Goal: Task Accomplishment & Management: Complete application form

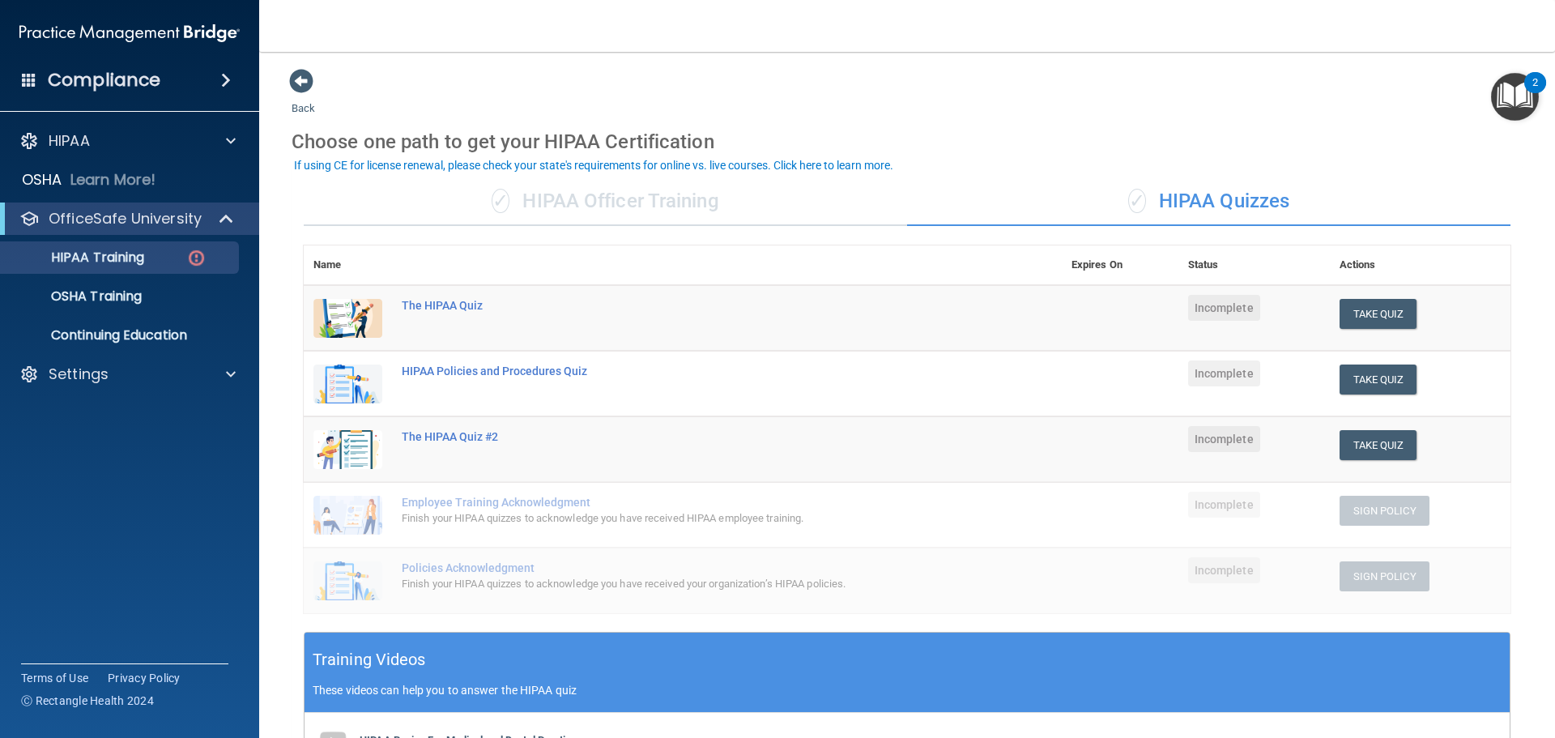
click at [1276, 213] on div "✓ HIPAA Quizzes" at bounding box center [1208, 201] width 603 height 49
click at [1361, 316] on button "Take Quiz" at bounding box center [1379, 314] width 78 height 30
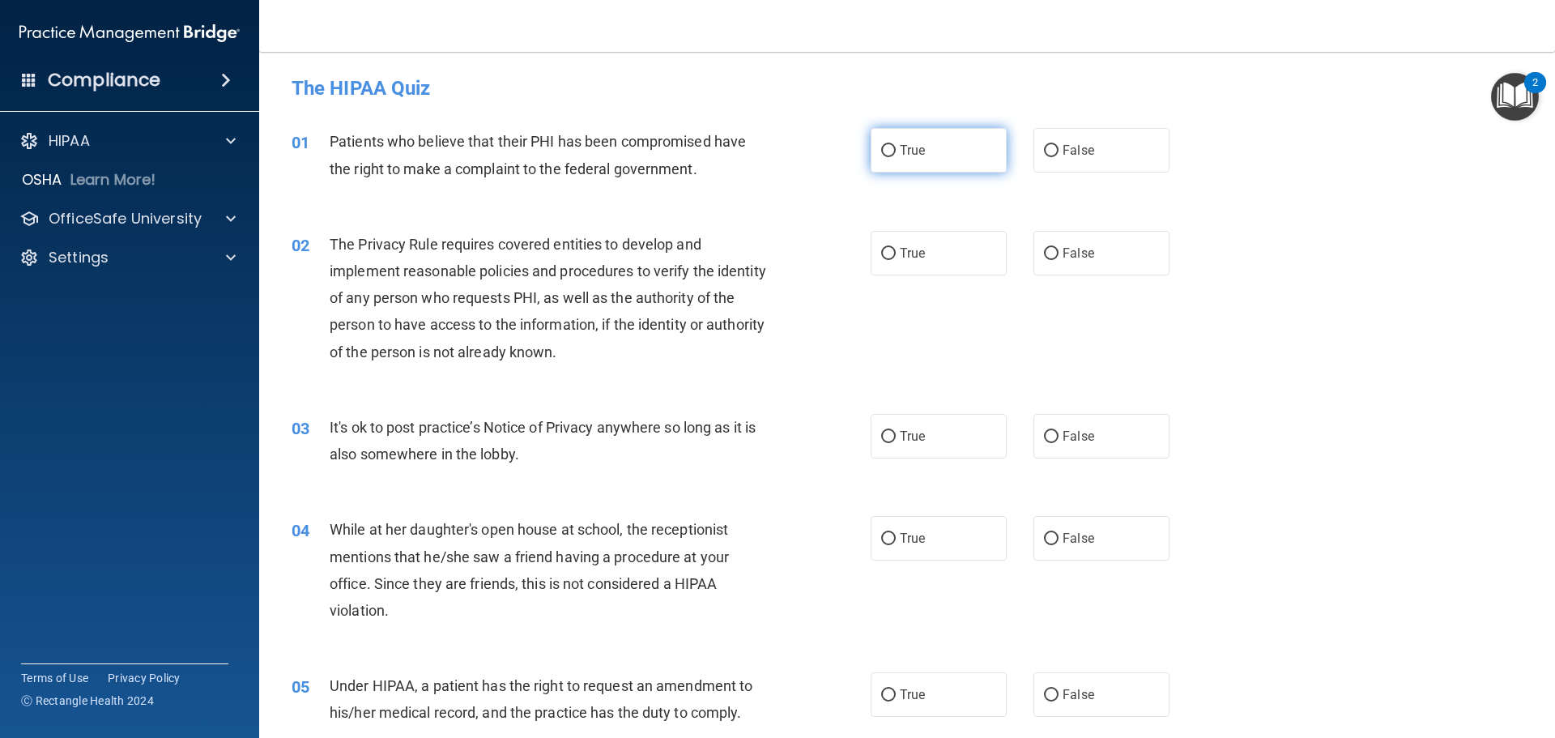
click at [886, 151] on input "True" at bounding box center [888, 151] width 15 height 12
radio input "true"
click at [914, 262] on label "True" at bounding box center [939, 253] width 136 height 45
click at [896, 260] on input "True" at bounding box center [888, 254] width 15 height 12
radio input "true"
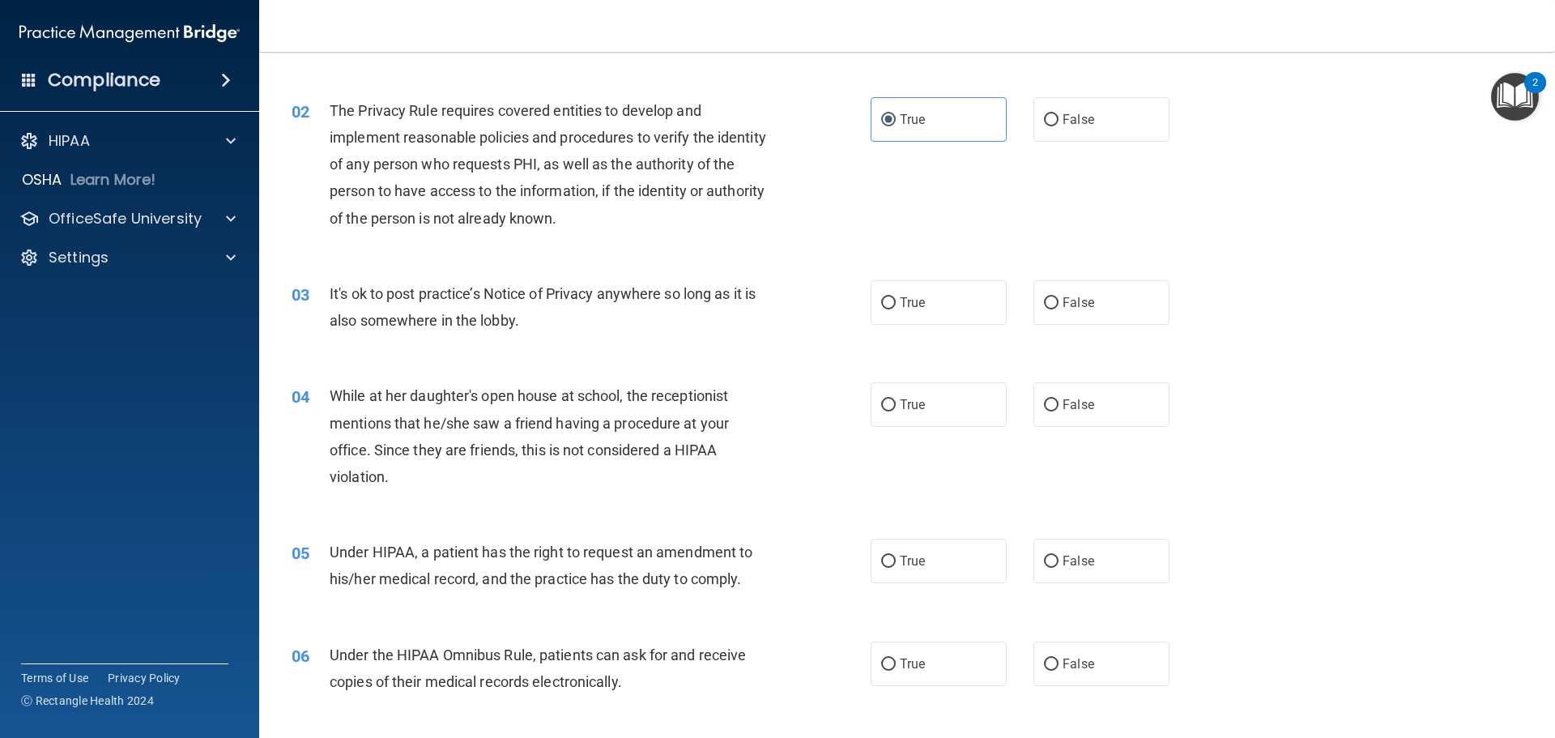
scroll to position [162, 0]
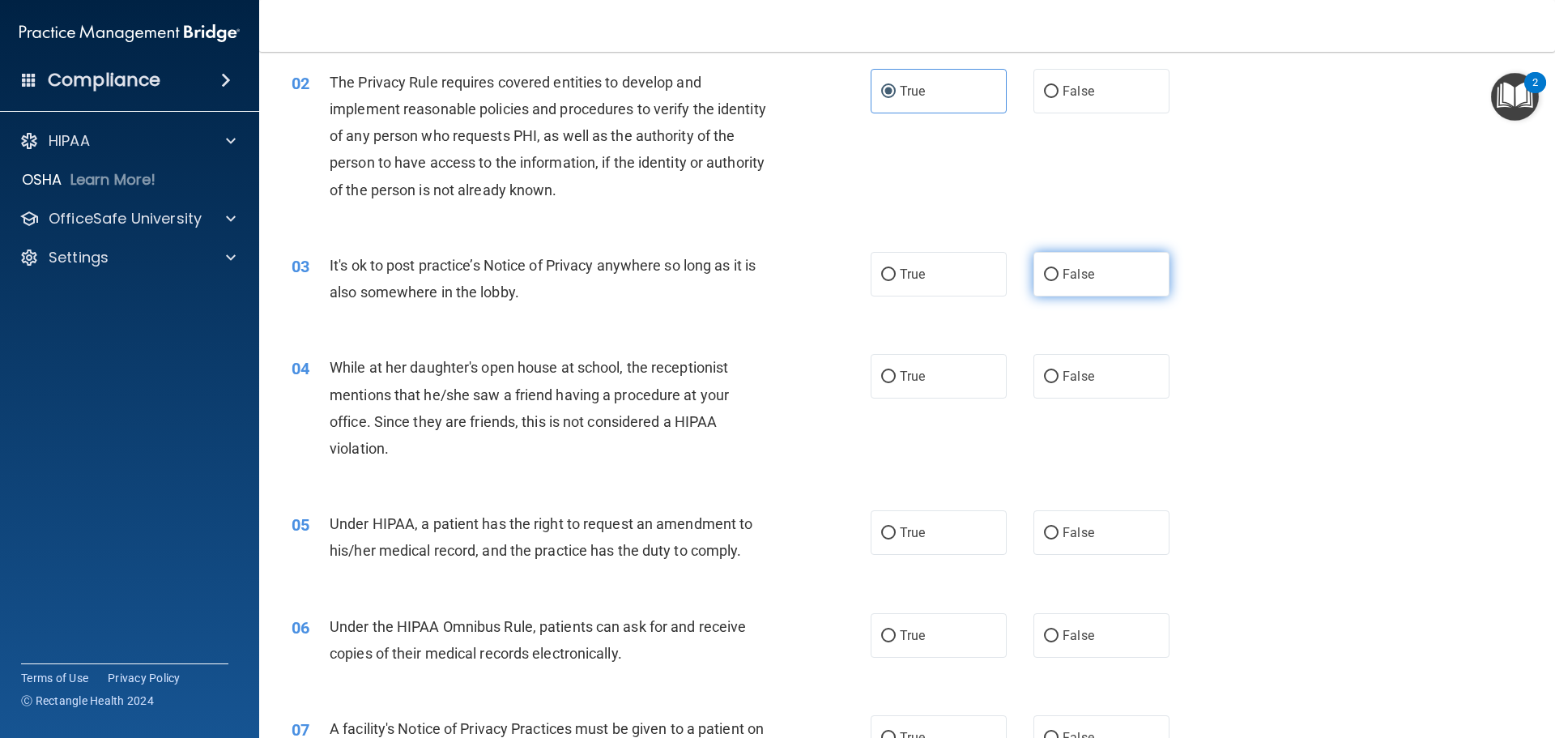
click at [1054, 279] on label "False" at bounding box center [1101, 274] width 136 height 45
click at [1054, 279] on input "False" at bounding box center [1051, 275] width 15 height 12
radio input "true"
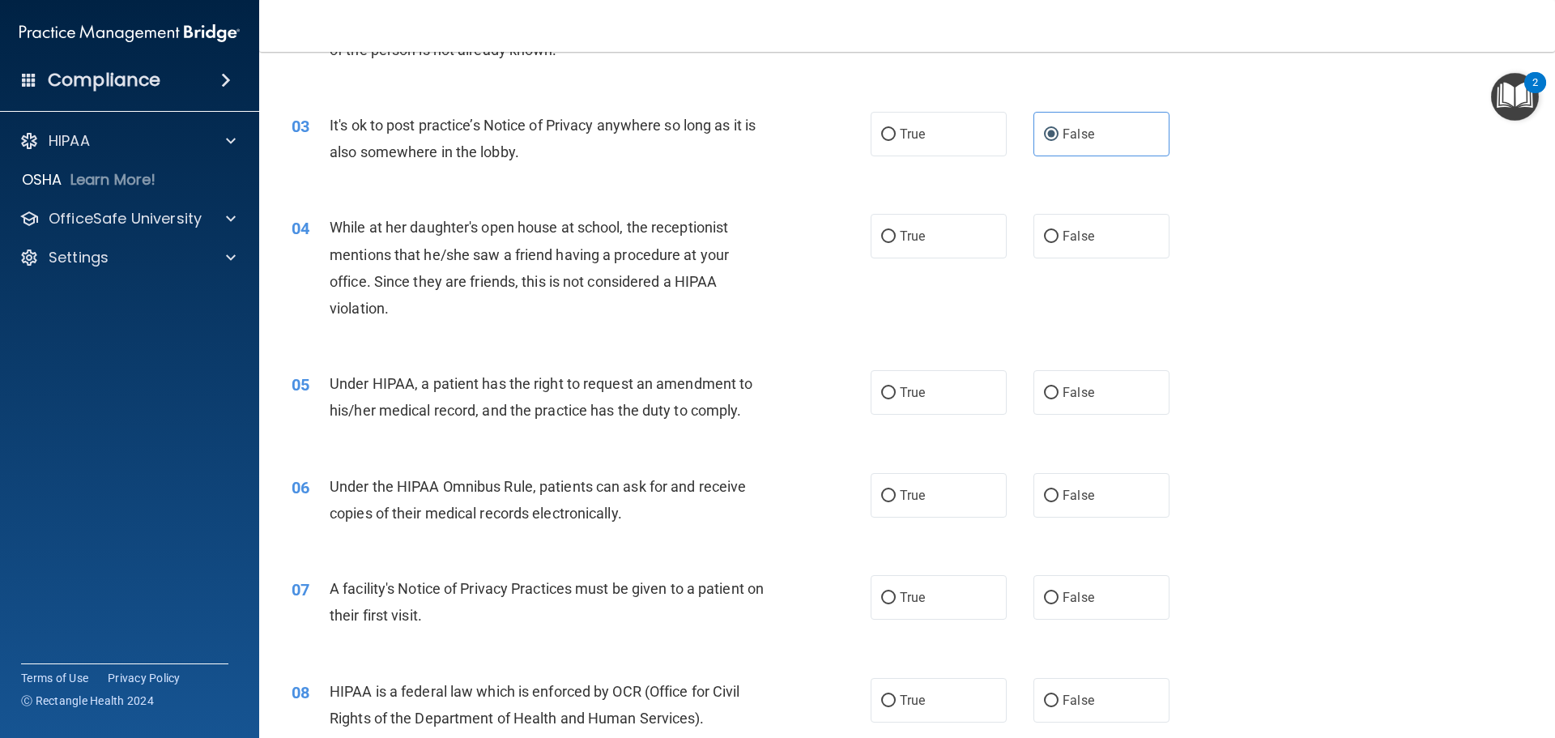
scroll to position [324, 0]
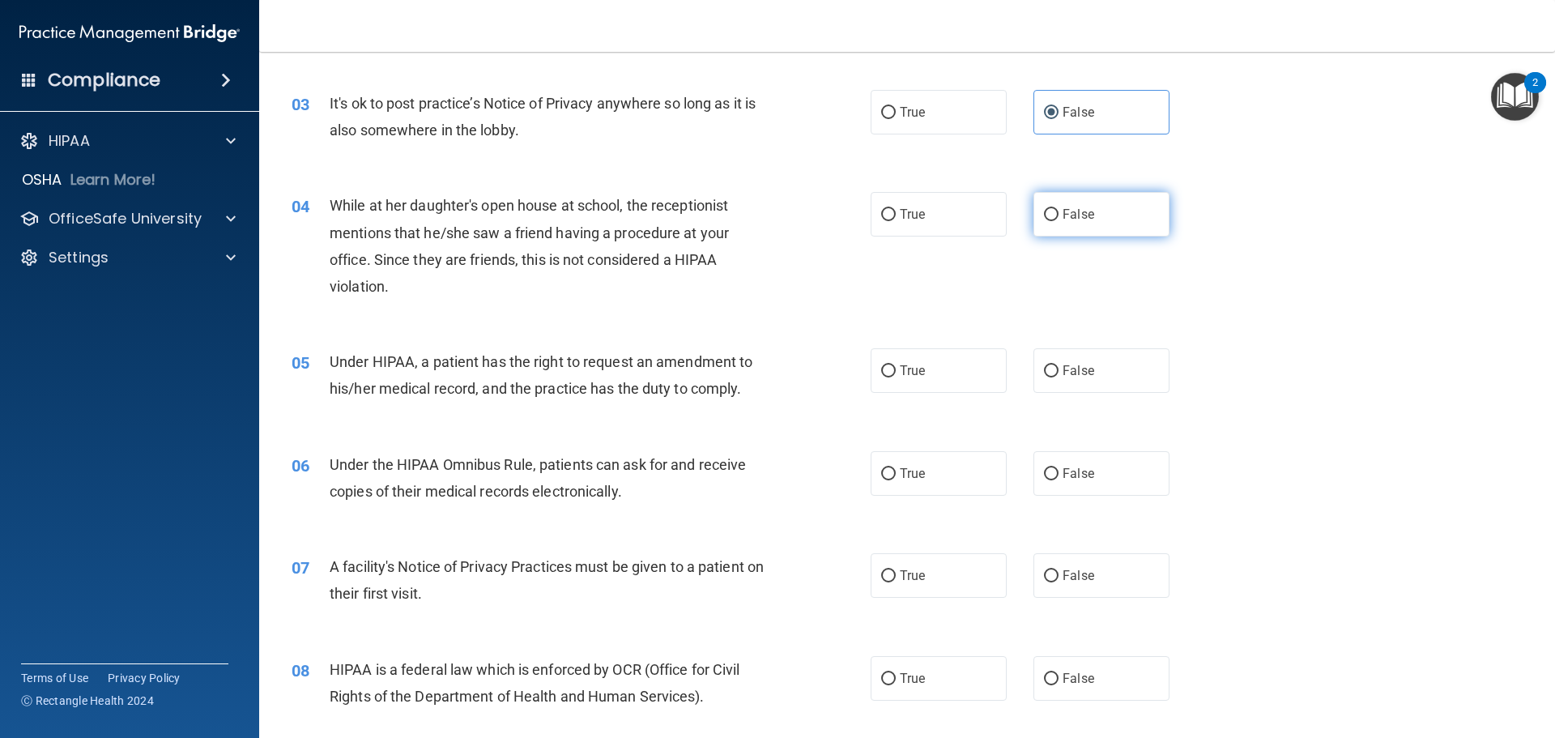
click at [1089, 208] on label "False" at bounding box center [1101, 214] width 136 height 45
click at [1059, 209] on input "False" at bounding box center [1051, 215] width 15 height 12
radio input "true"
click at [887, 365] on input "True" at bounding box center [888, 371] width 15 height 12
radio input "true"
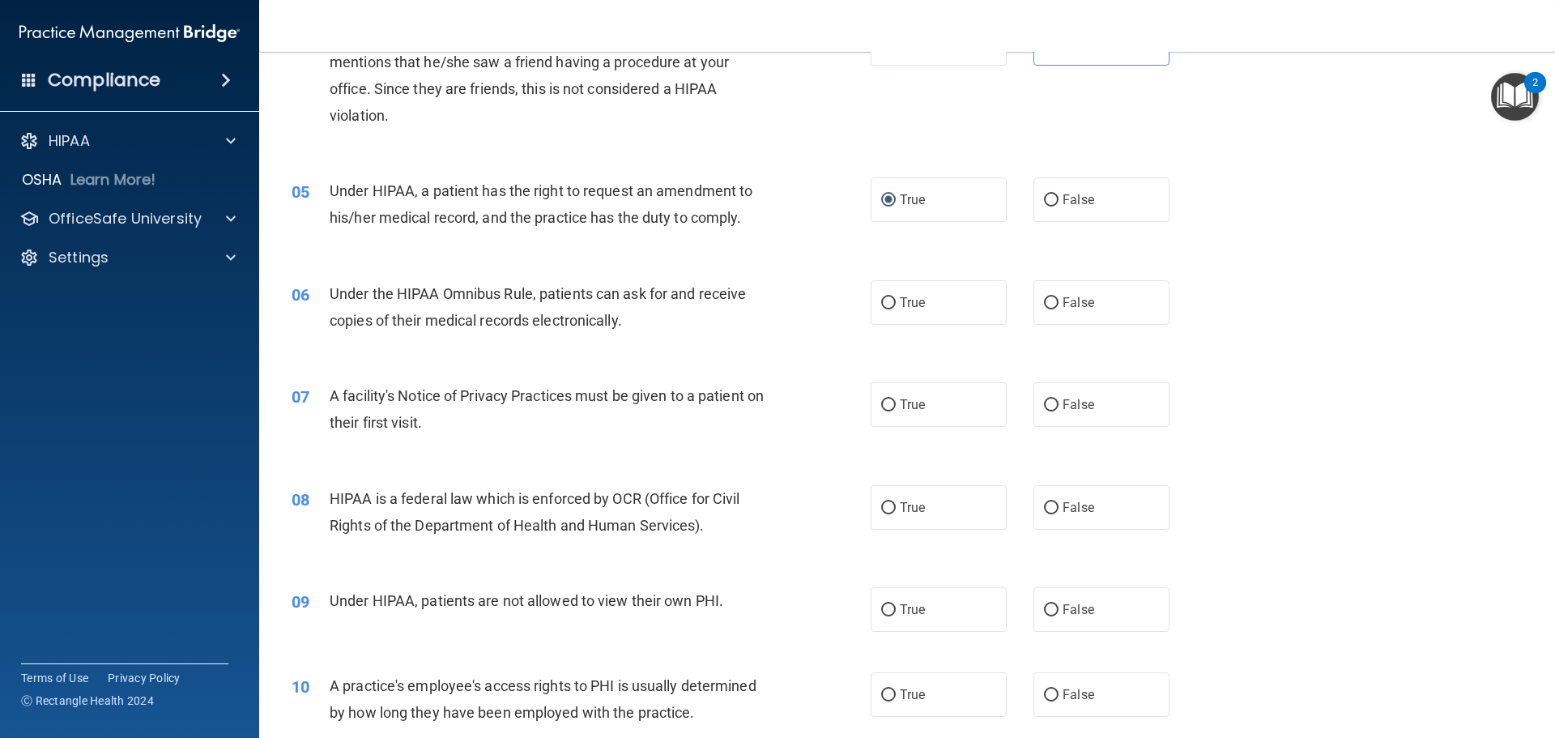
scroll to position [648, 0]
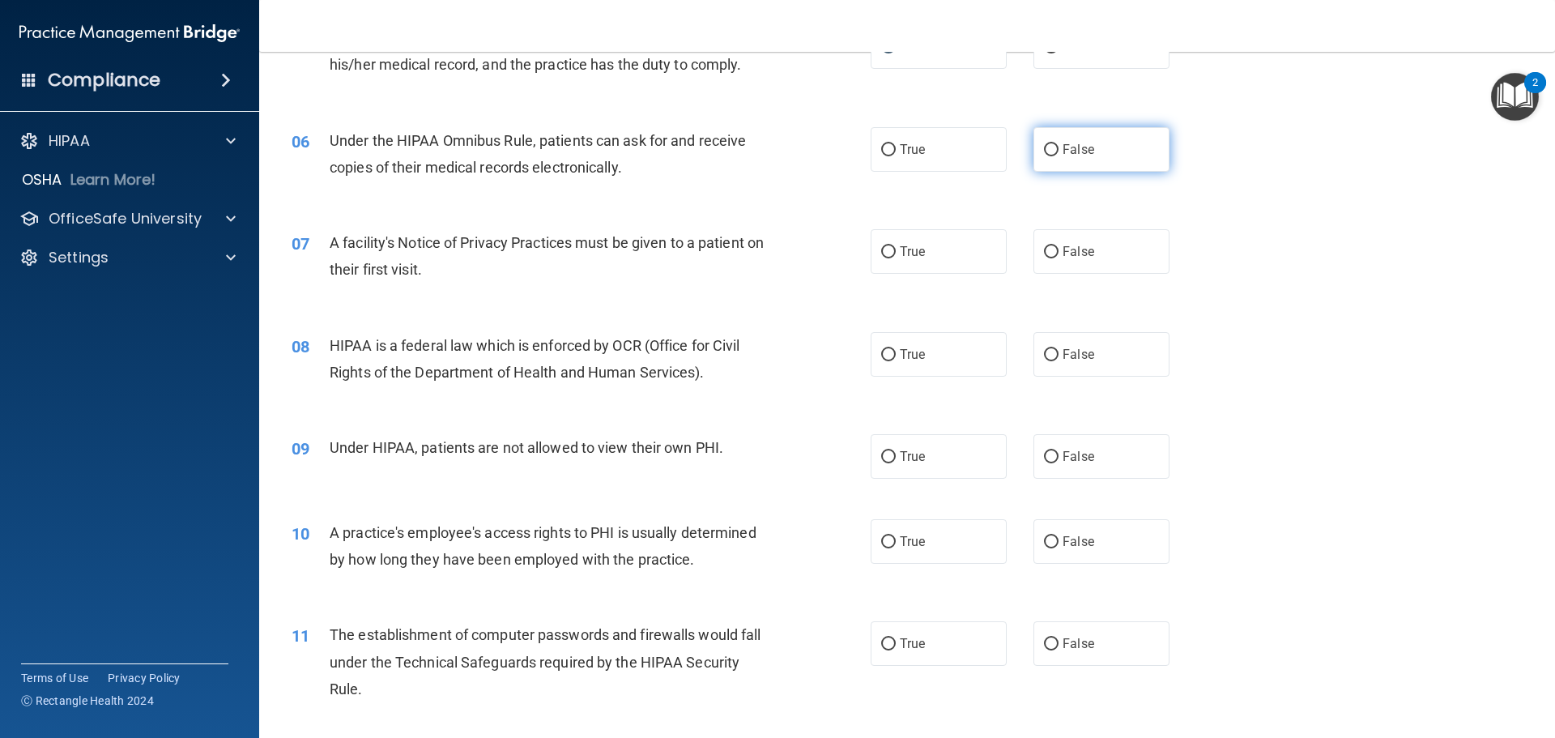
click at [1068, 151] on span "False" at bounding box center [1079, 149] width 32 height 15
click at [1059, 151] on input "False" at bounding box center [1051, 150] width 15 height 12
radio input "true"
click at [927, 253] on label "True" at bounding box center [939, 251] width 136 height 45
click at [896, 253] on input "True" at bounding box center [888, 252] width 15 height 12
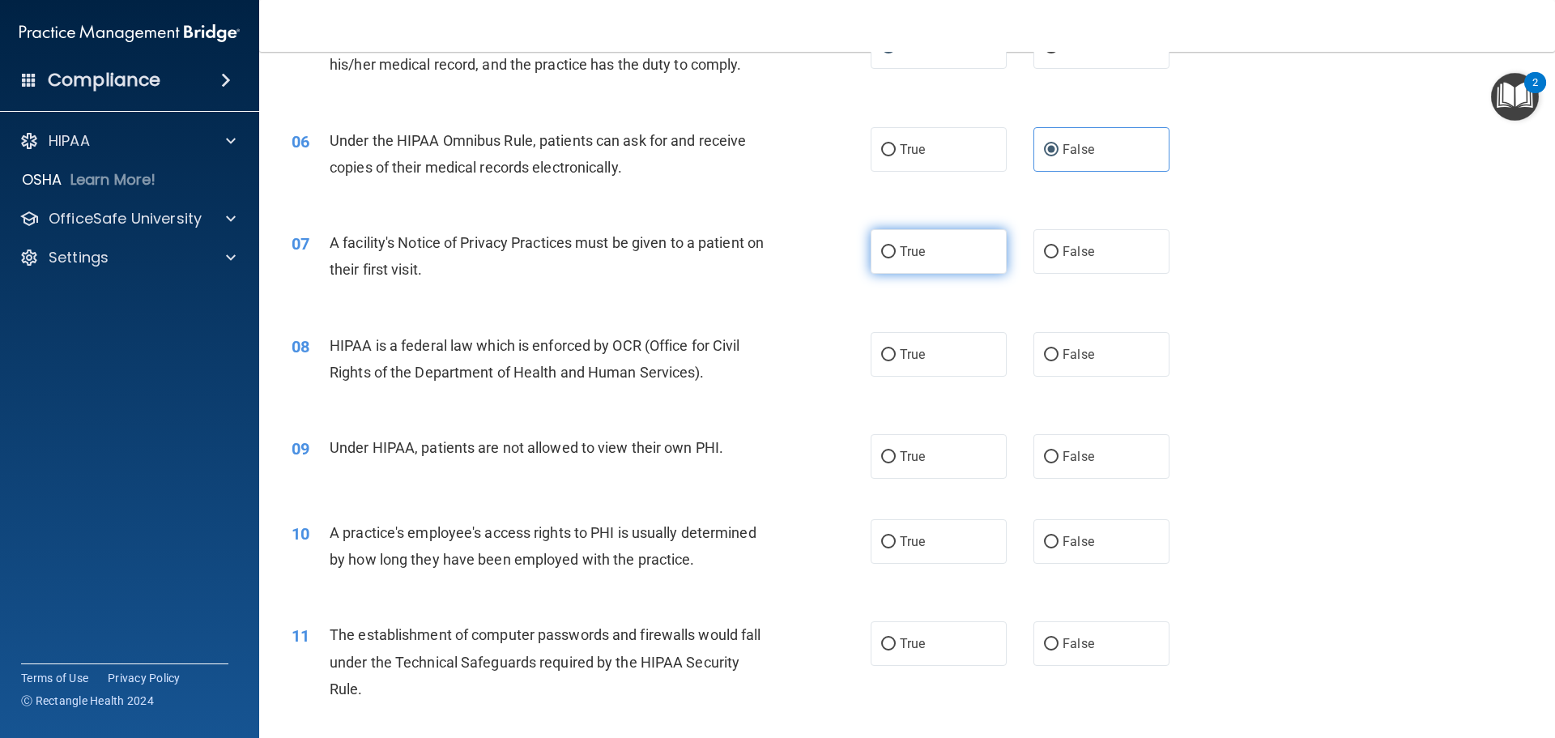
radio input "true"
click at [936, 360] on label "True" at bounding box center [939, 354] width 136 height 45
click at [896, 360] on input "True" at bounding box center [888, 355] width 15 height 12
radio input "true"
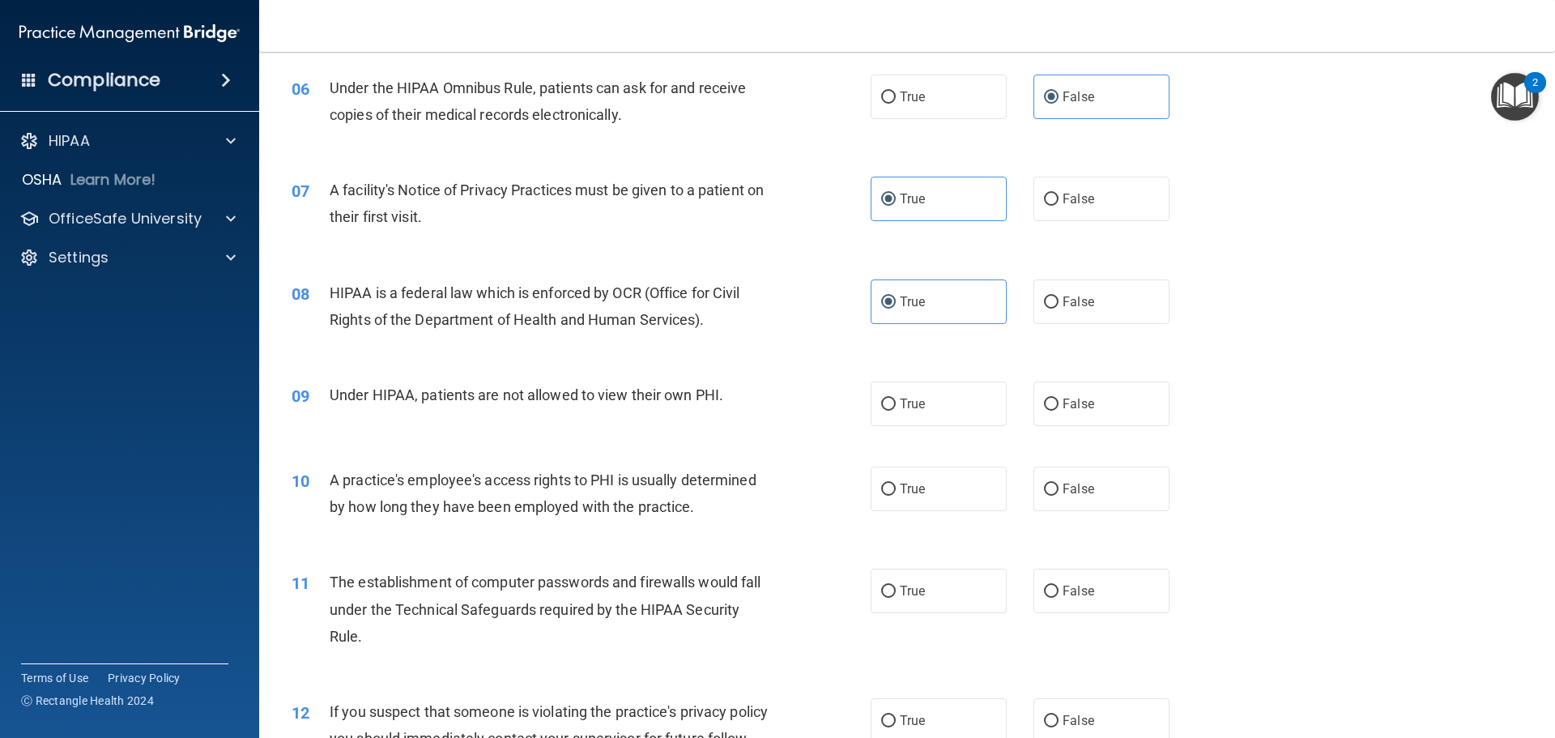
scroll to position [729, 0]
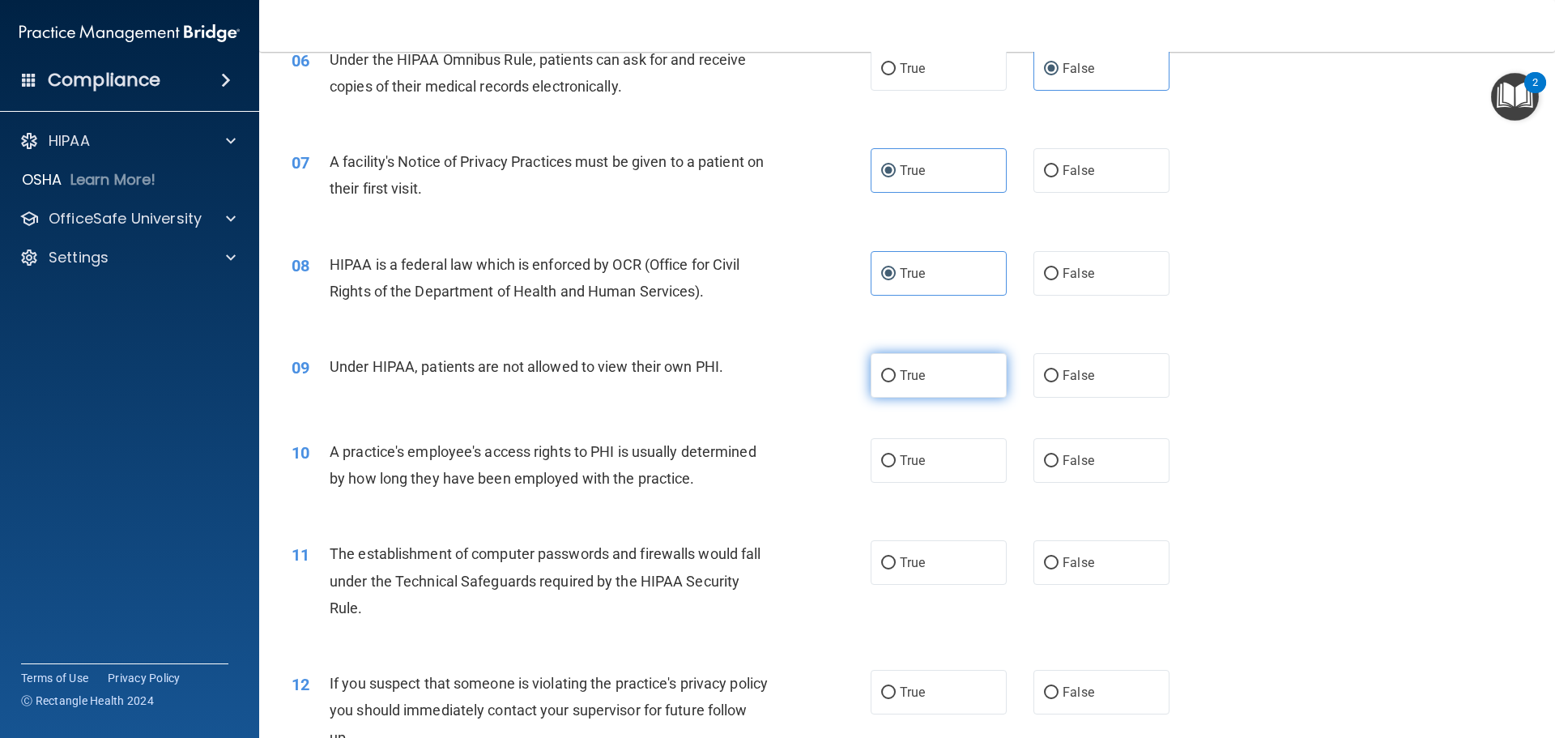
click at [917, 377] on span "True" at bounding box center [912, 375] width 25 height 15
click at [896, 377] on input "True" at bounding box center [888, 376] width 15 height 12
radio input "true"
click at [917, 377] on span "True" at bounding box center [912, 375] width 25 height 15
click at [896, 377] on input "True" at bounding box center [888, 376] width 15 height 12
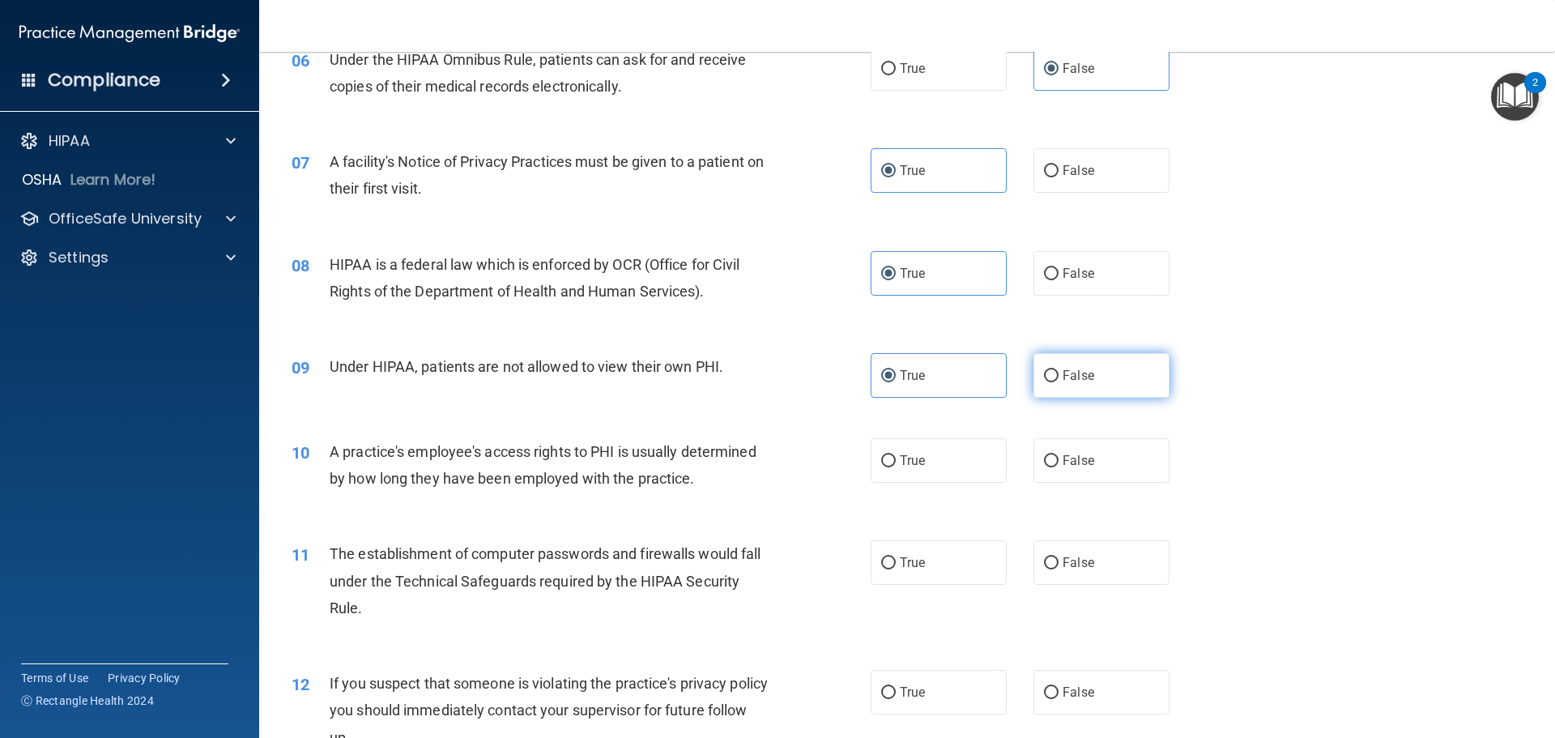
click at [1093, 369] on label "False" at bounding box center [1101, 375] width 136 height 45
click at [1059, 370] on input "False" at bounding box center [1051, 376] width 15 height 12
radio input "true"
radio input "false"
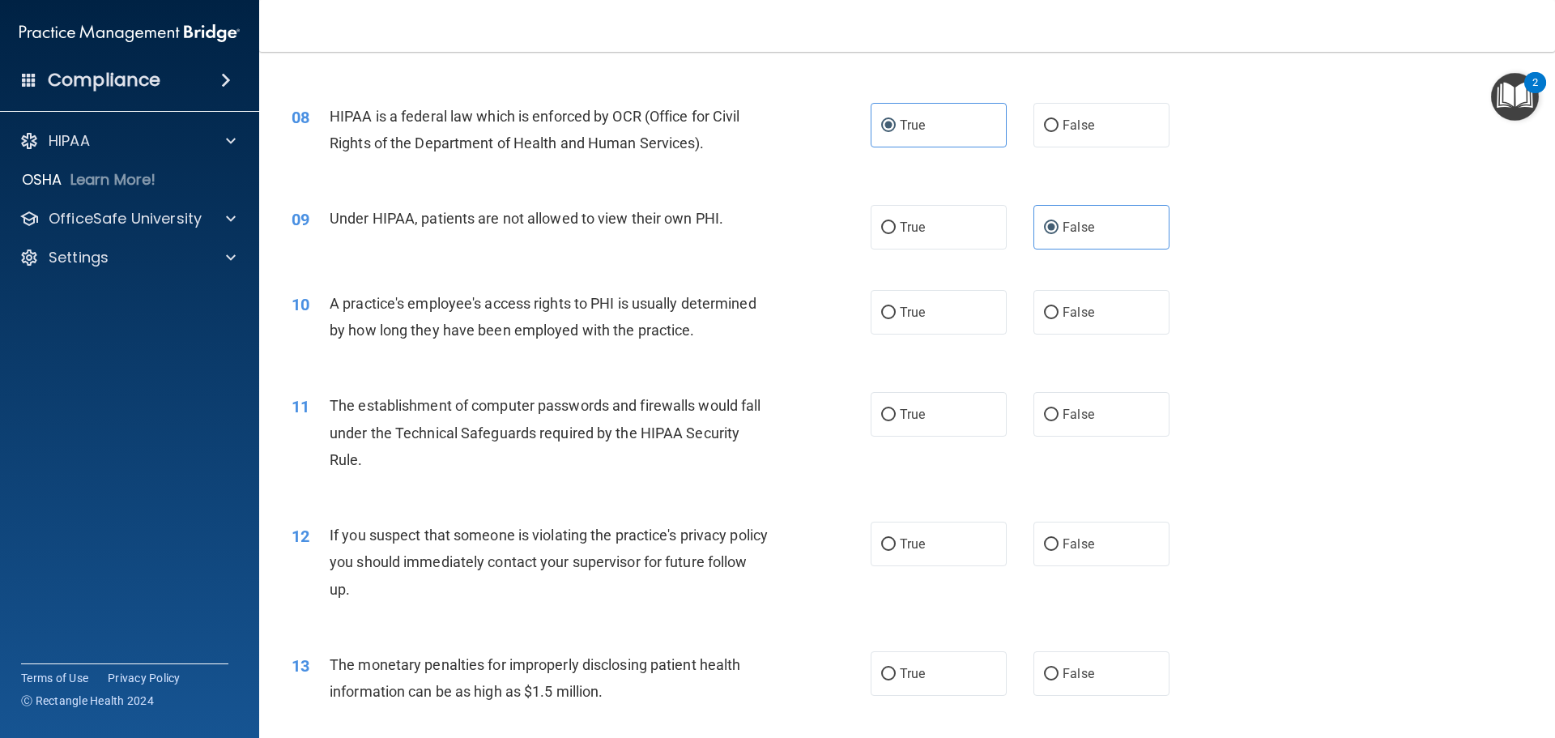
scroll to position [891, 0]
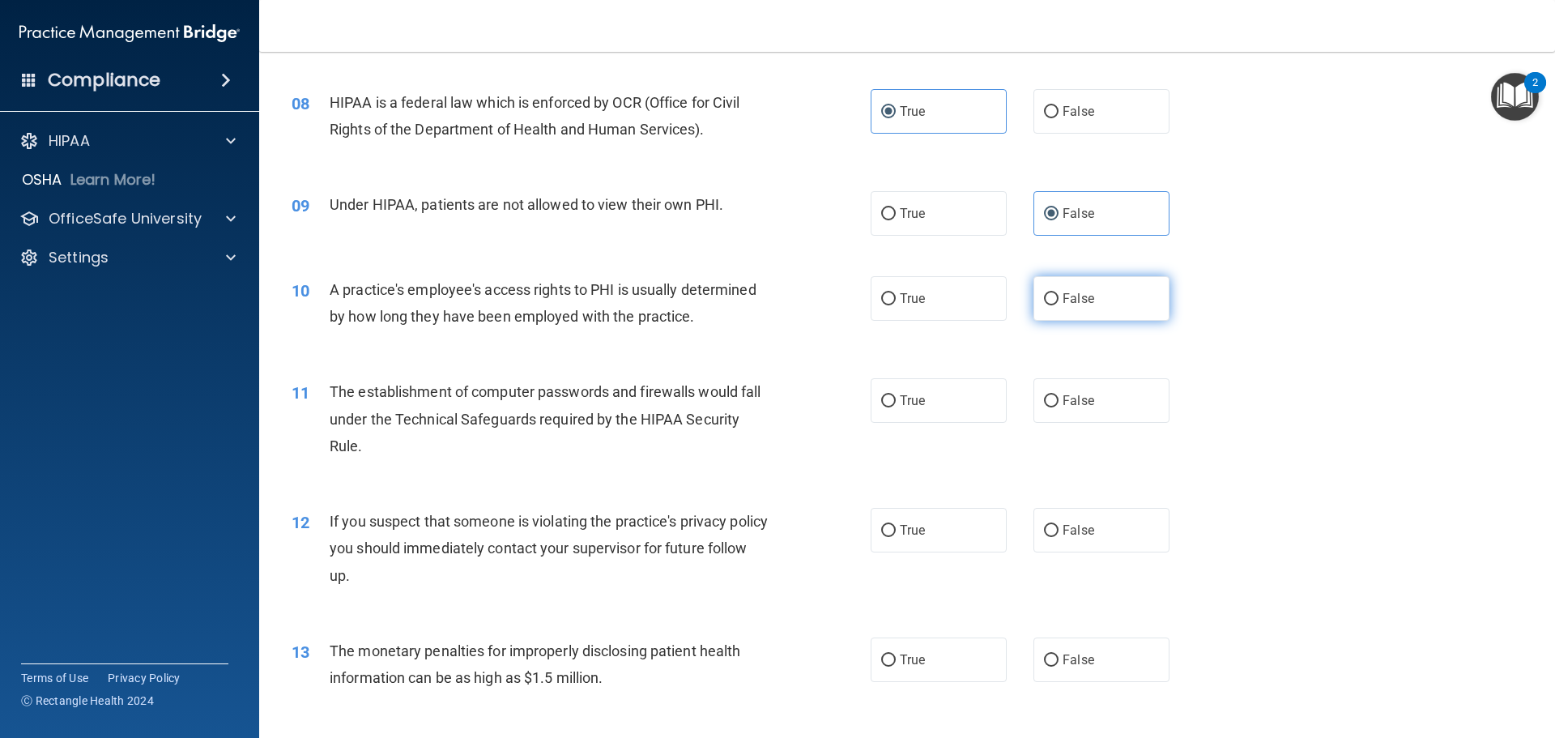
click at [1083, 300] on span "False" at bounding box center [1079, 298] width 32 height 15
click at [1059, 300] on input "False" at bounding box center [1051, 299] width 15 height 12
radio input "true"
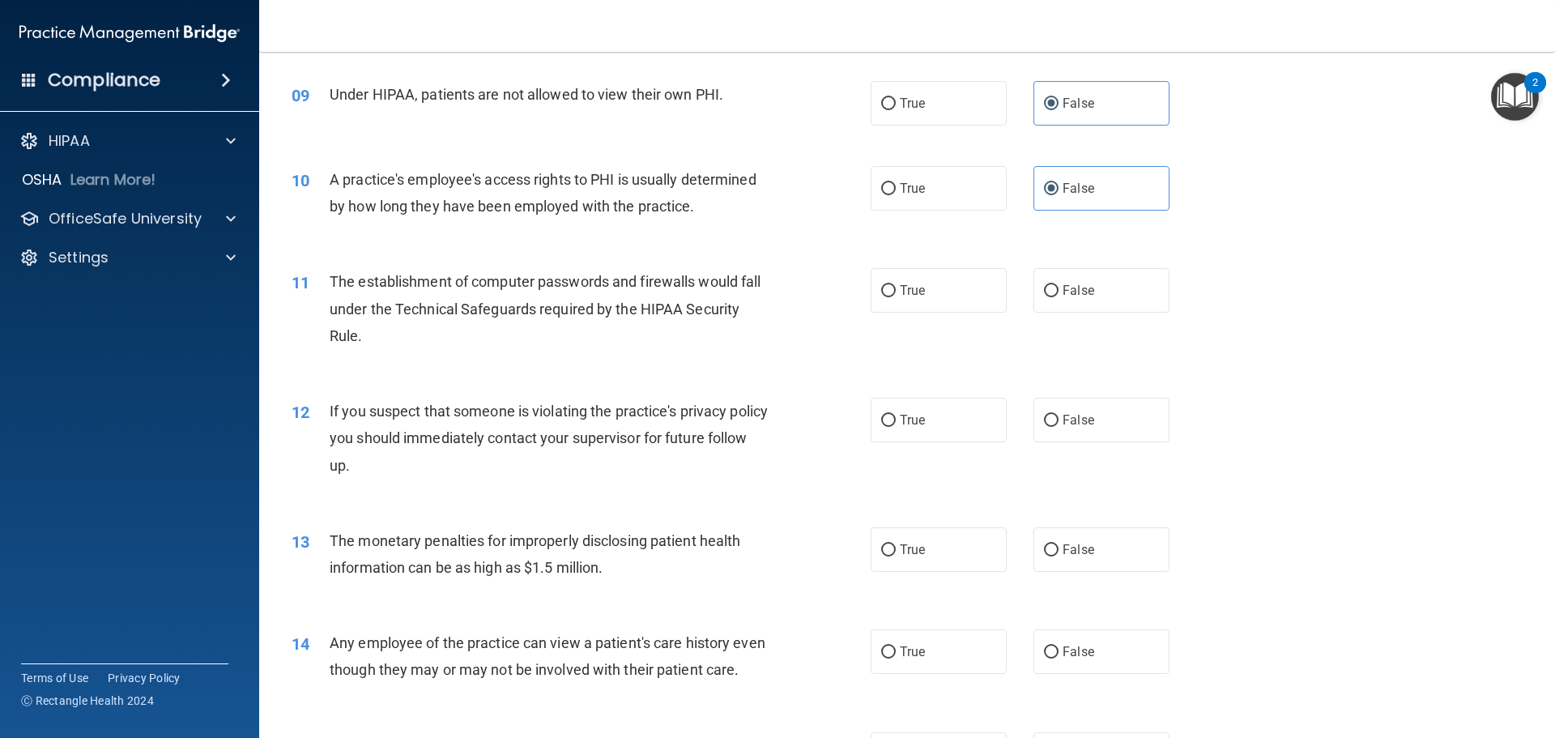
scroll to position [1053, 0]
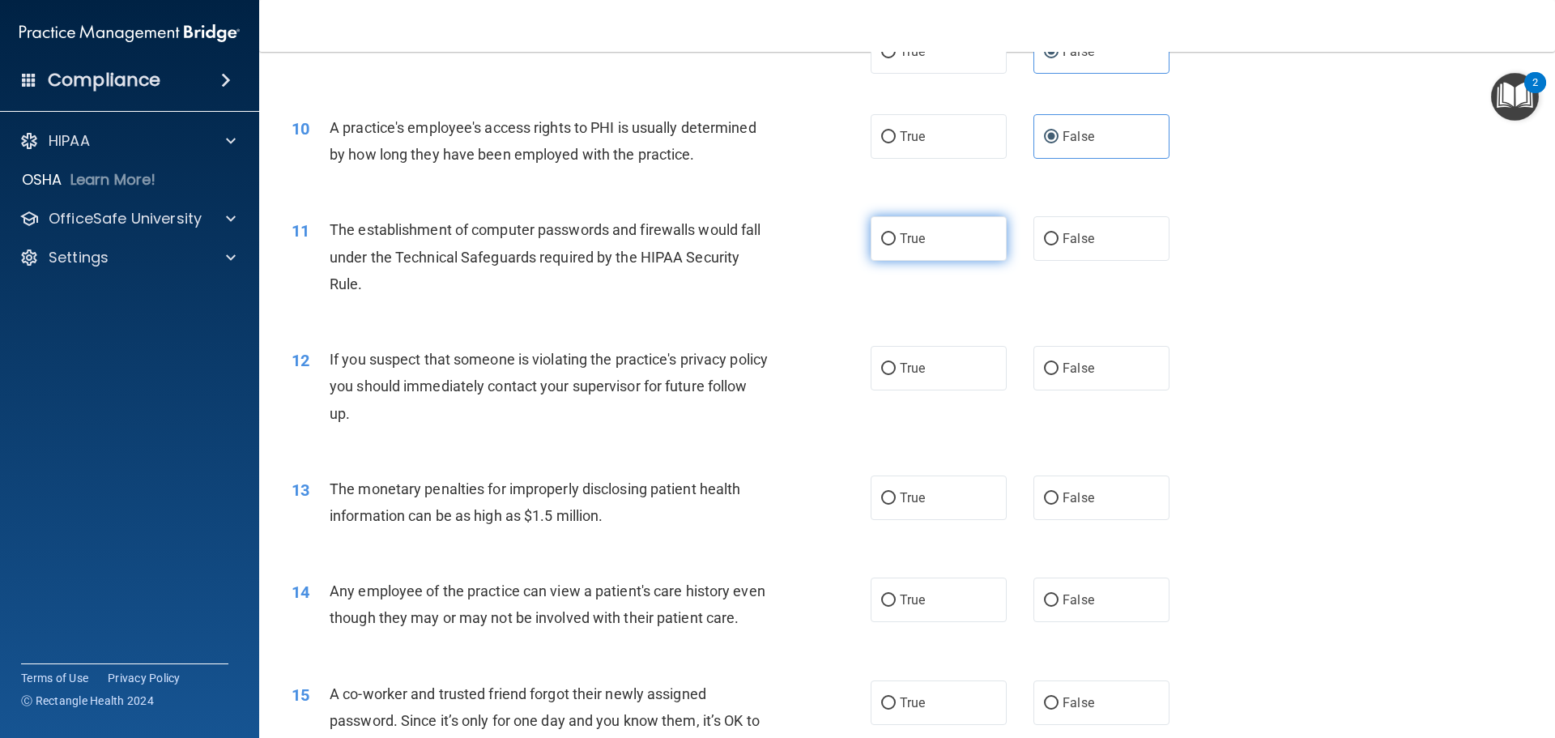
click at [924, 240] on label "True" at bounding box center [939, 238] width 136 height 45
click at [896, 240] on input "True" at bounding box center [888, 239] width 15 height 12
radio input "true"
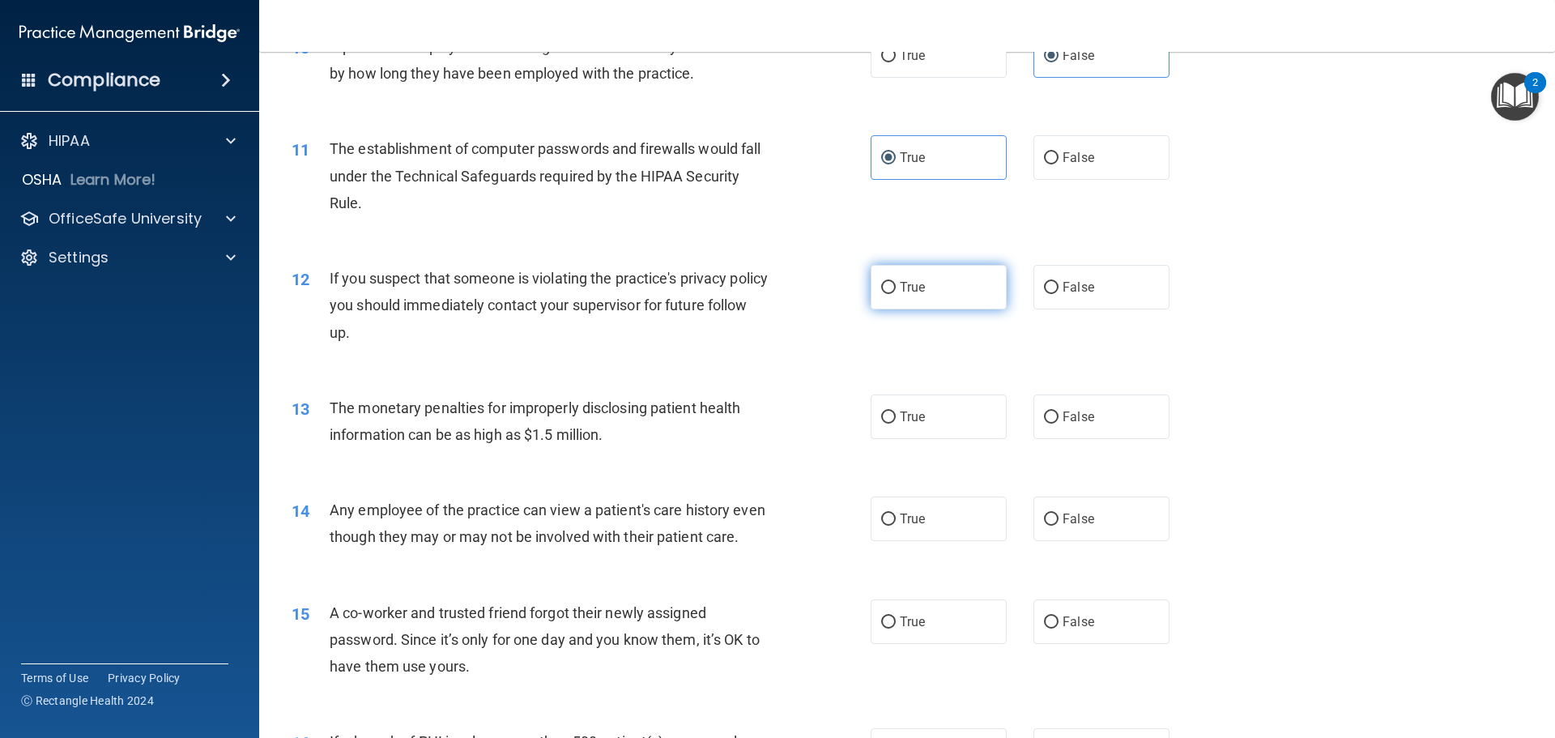
click at [918, 296] on label "True" at bounding box center [939, 287] width 136 height 45
click at [896, 294] on input "True" at bounding box center [888, 288] width 15 height 12
radio input "true"
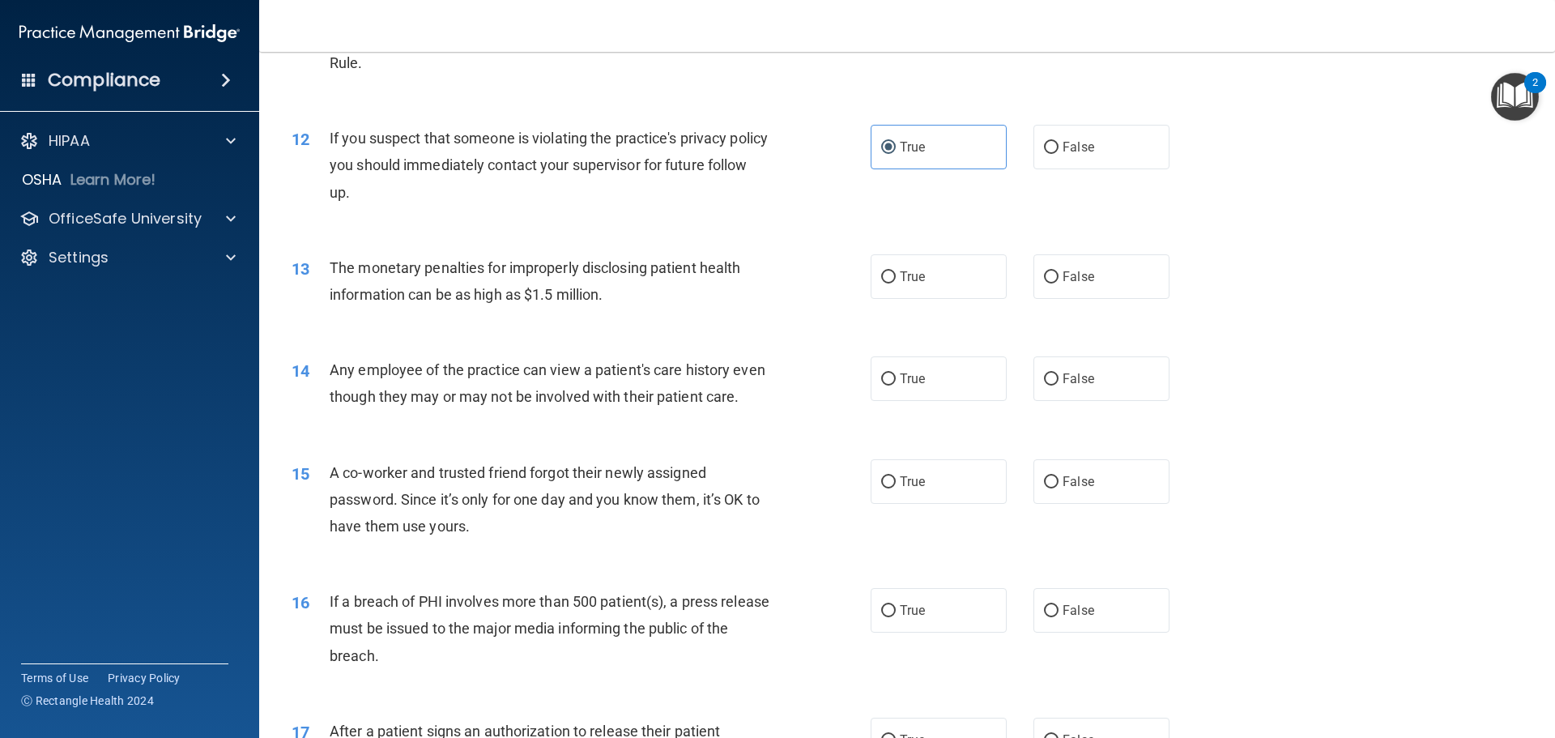
scroll to position [1296, 0]
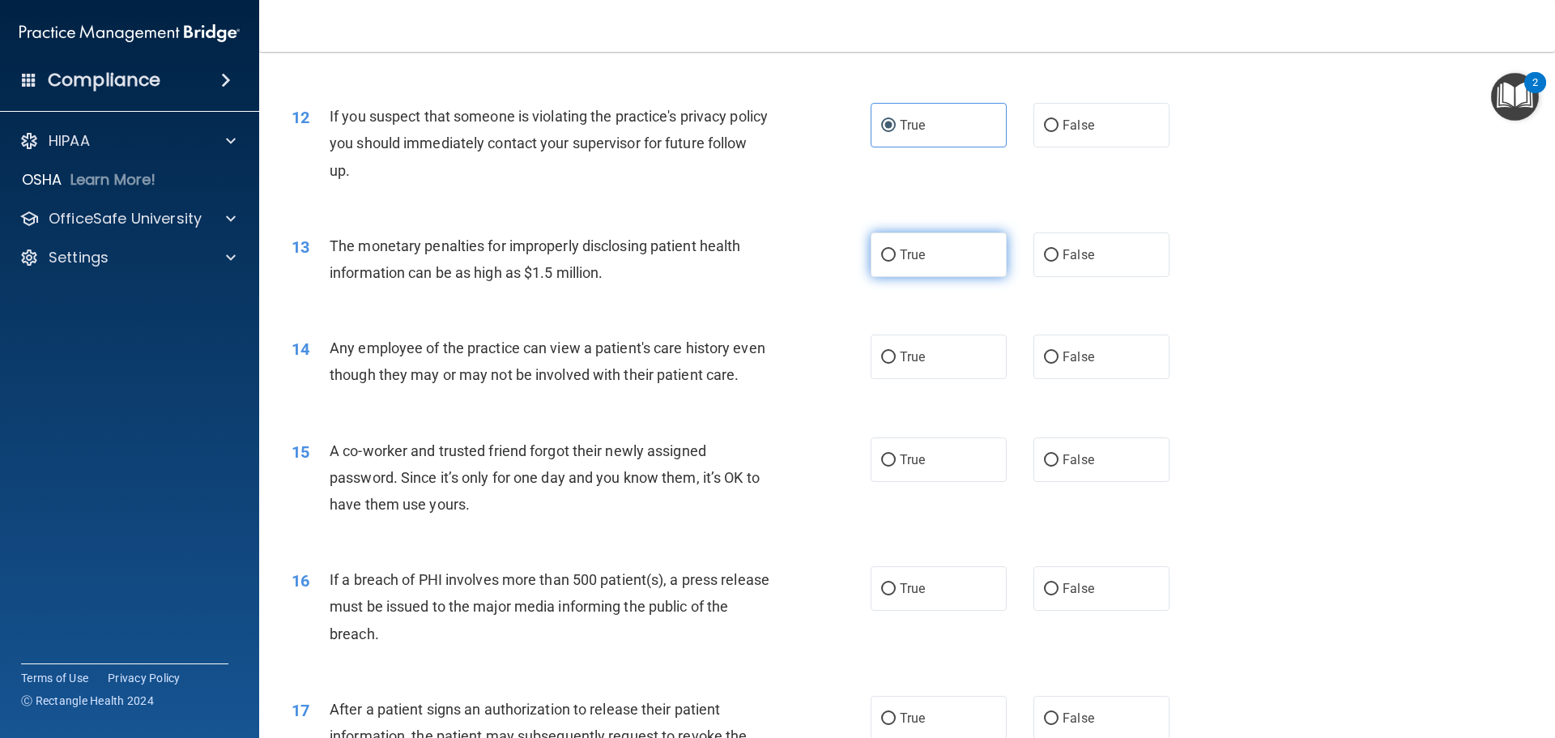
click at [944, 268] on label "True" at bounding box center [939, 254] width 136 height 45
click at [896, 262] on input "True" at bounding box center [888, 255] width 15 height 12
radio input "true"
click at [897, 369] on label "True" at bounding box center [939, 357] width 136 height 45
click at [896, 364] on input "True" at bounding box center [888, 358] width 15 height 12
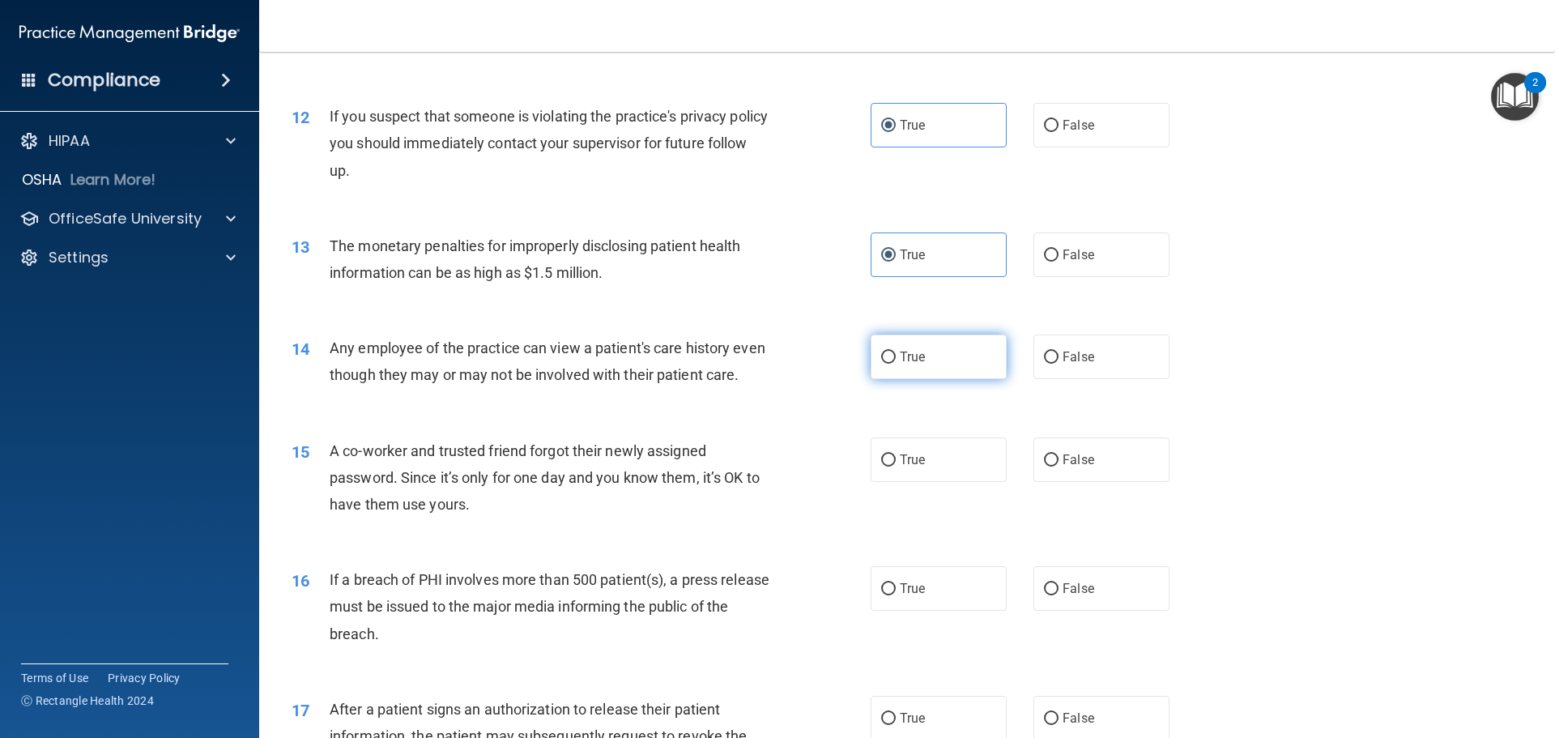
radio input "true"
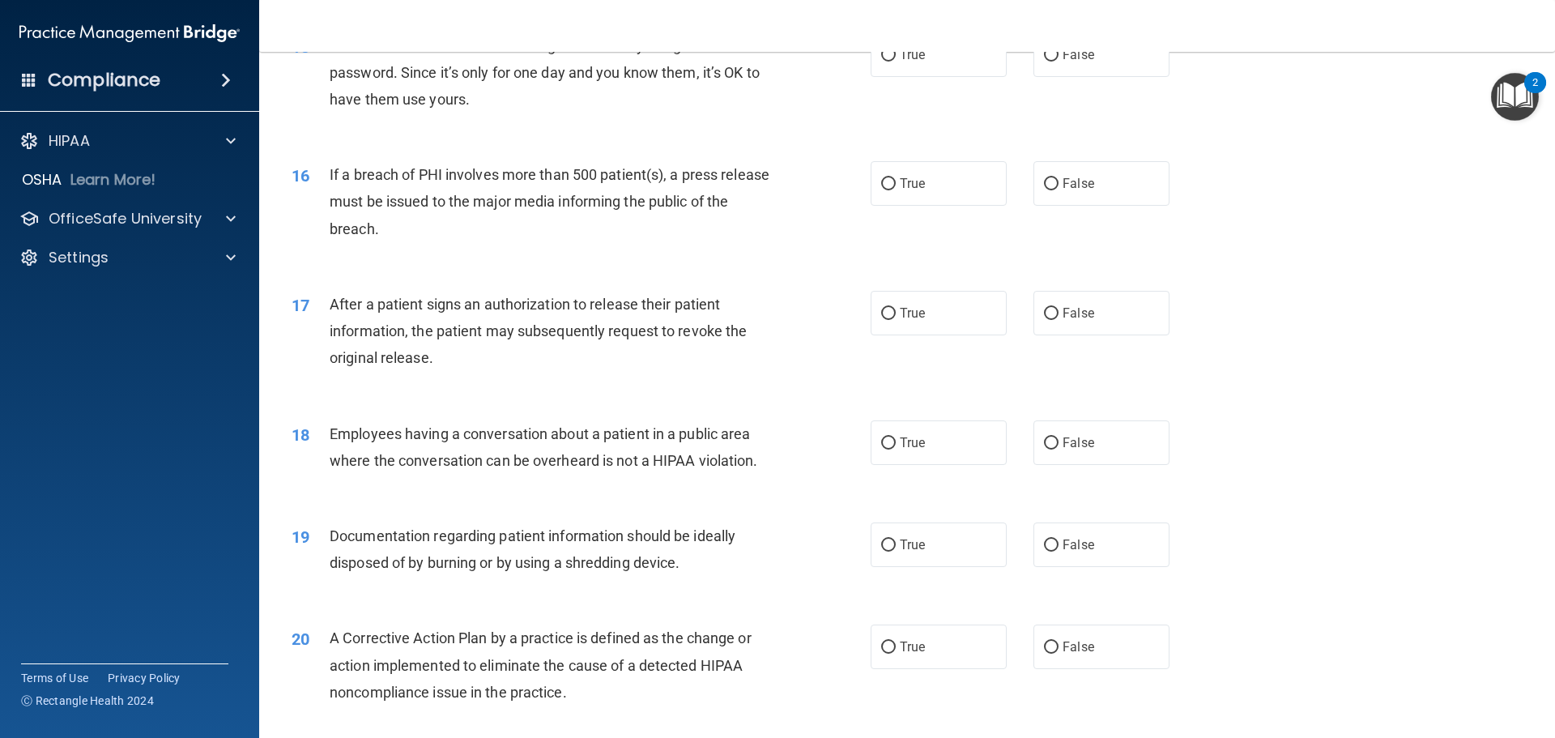
scroll to position [1620, 0]
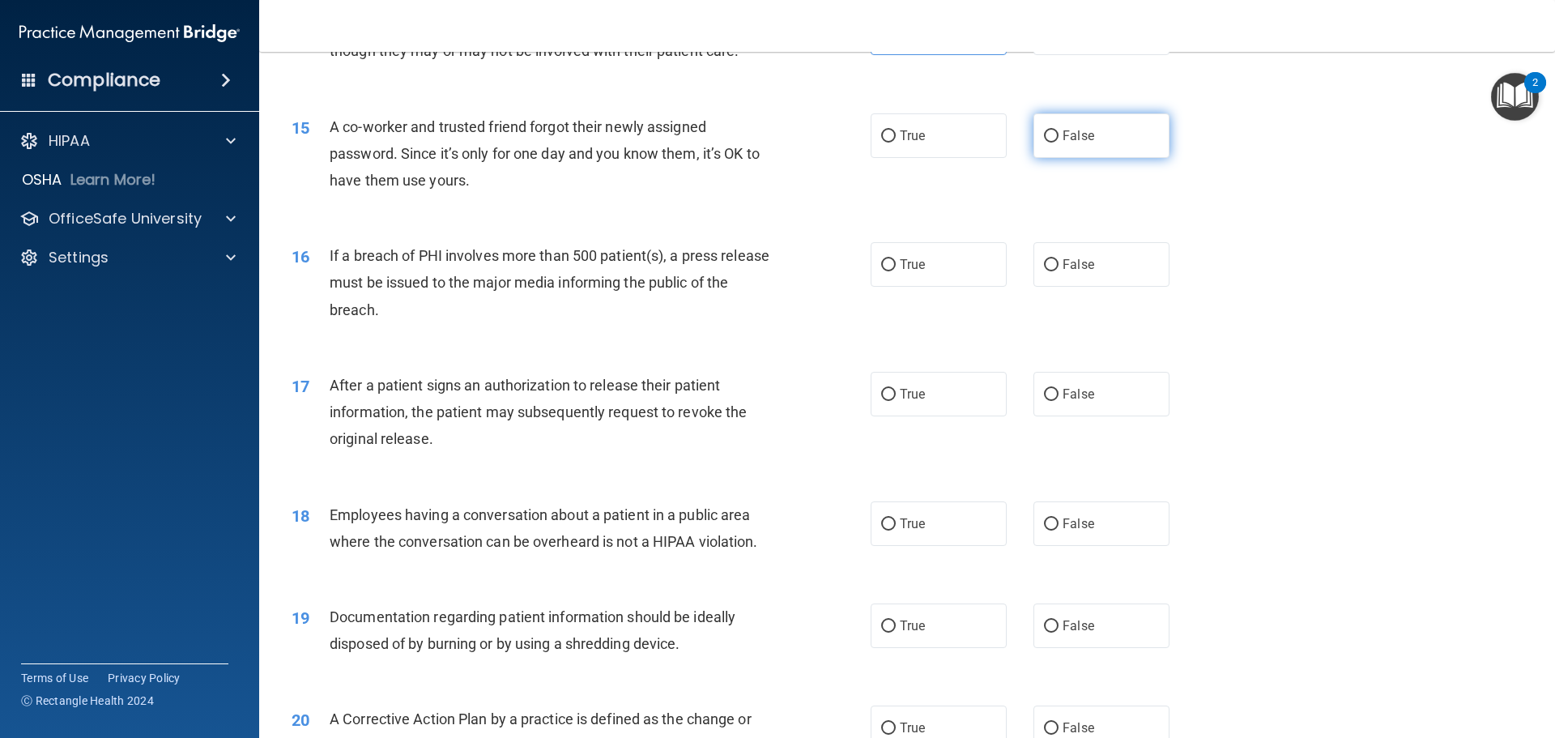
click at [1111, 157] on label "False" at bounding box center [1101, 135] width 136 height 45
click at [1059, 143] on input "False" at bounding box center [1051, 136] width 15 height 12
radio input "true"
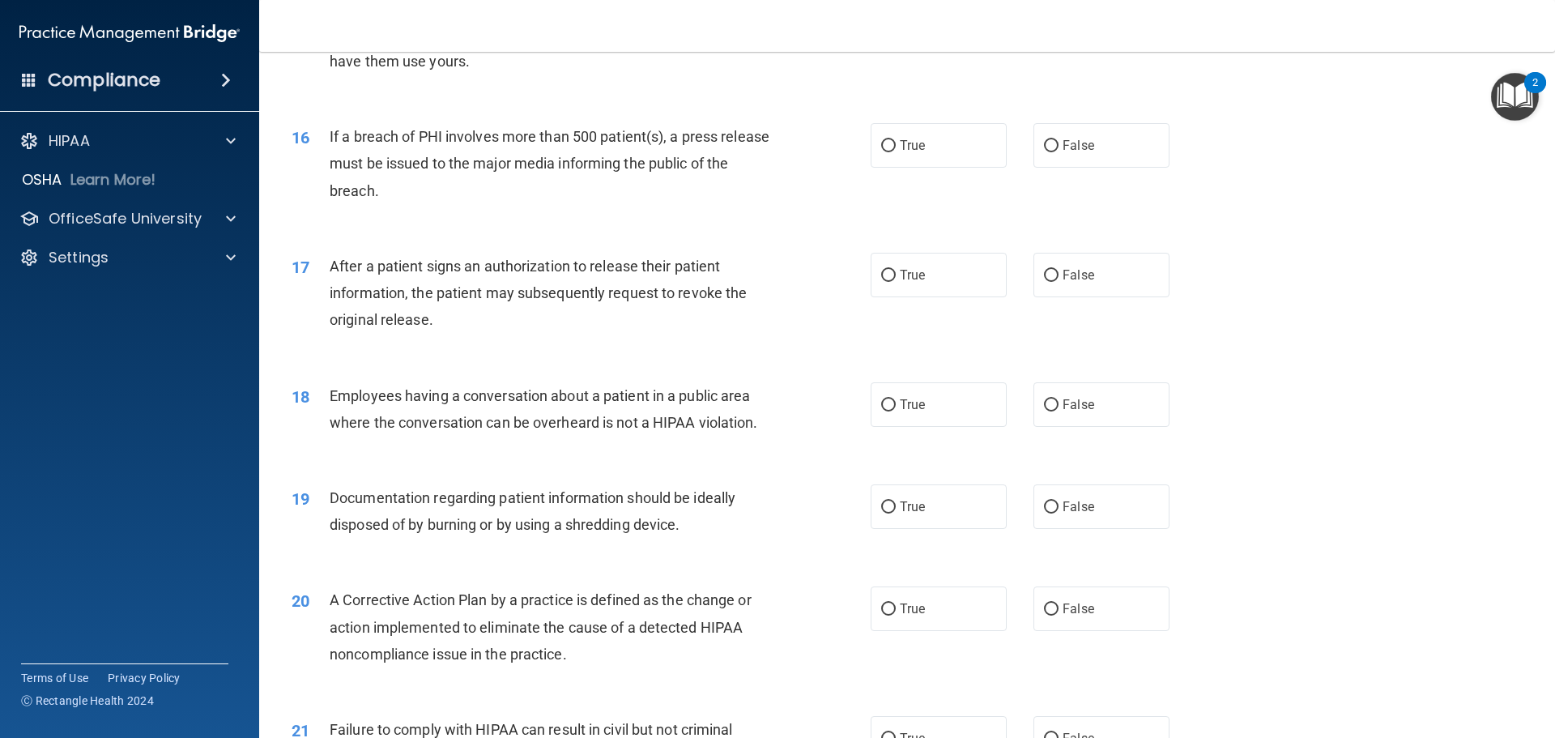
scroll to position [1782, 0]
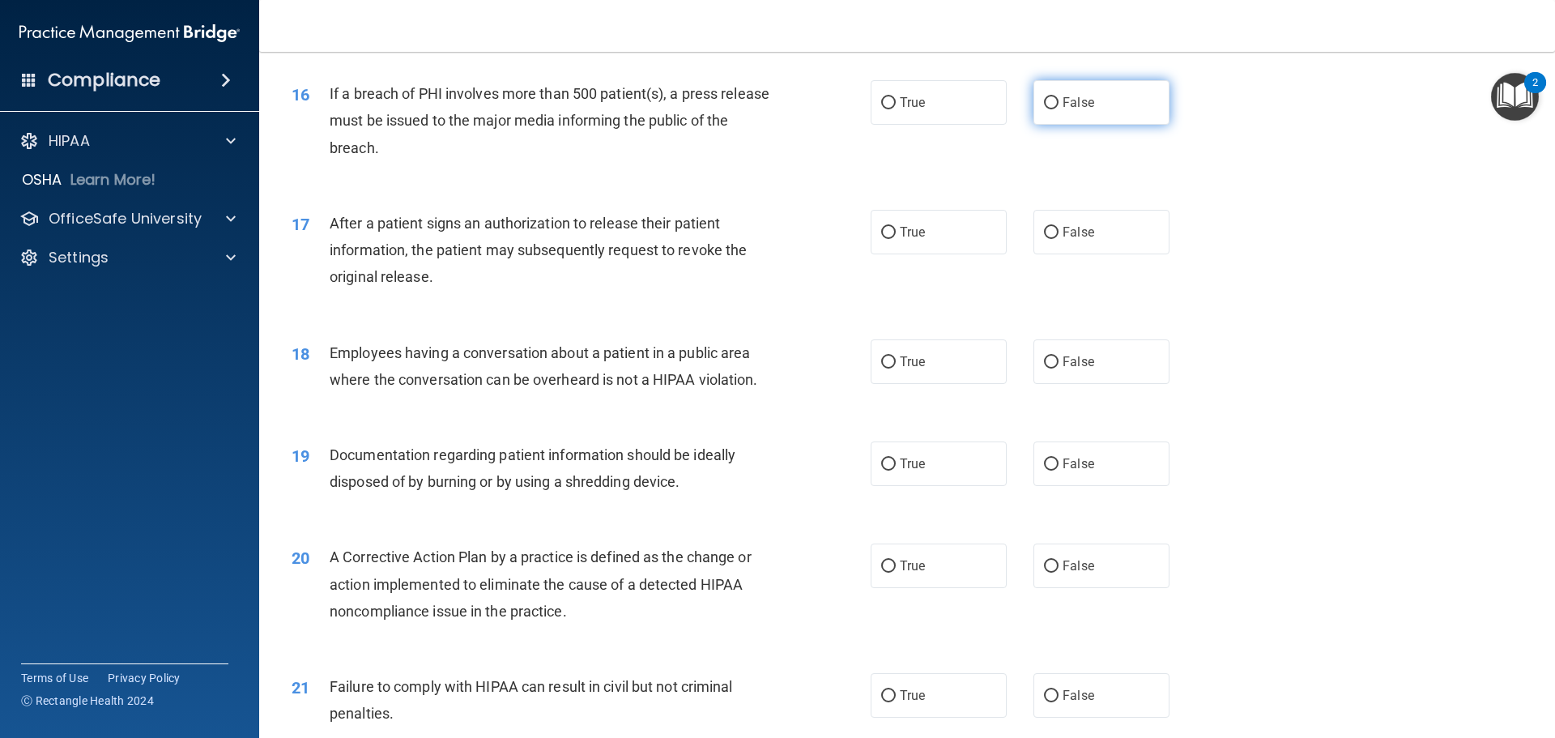
click at [1080, 125] on label "False" at bounding box center [1101, 102] width 136 height 45
click at [1059, 109] on input "False" at bounding box center [1051, 103] width 15 height 12
radio input "true"
click at [1057, 254] on label "False" at bounding box center [1101, 232] width 136 height 45
click at [1057, 239] on input "False" at bounding box center [1051, 233] width 15 height 12
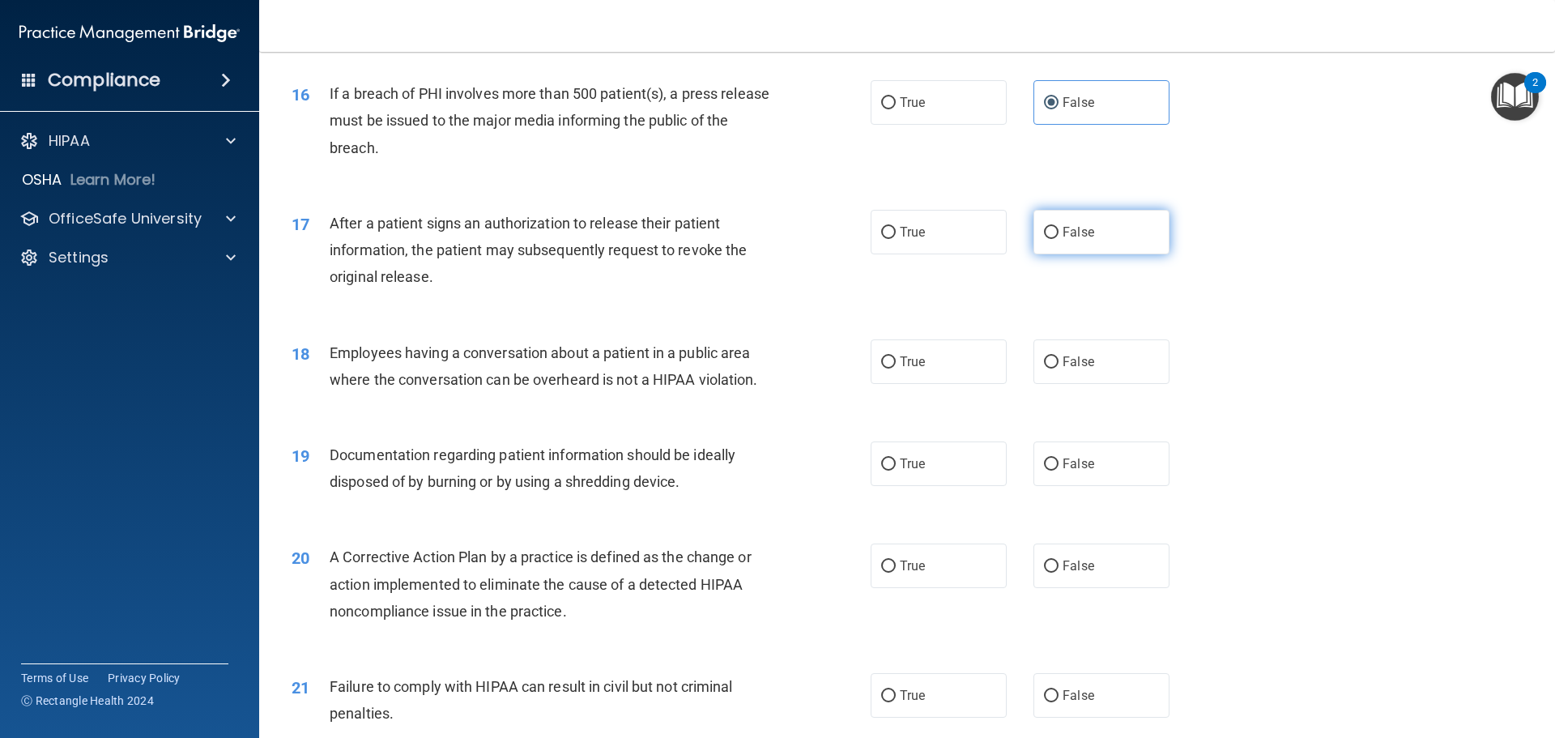
radio input "true"
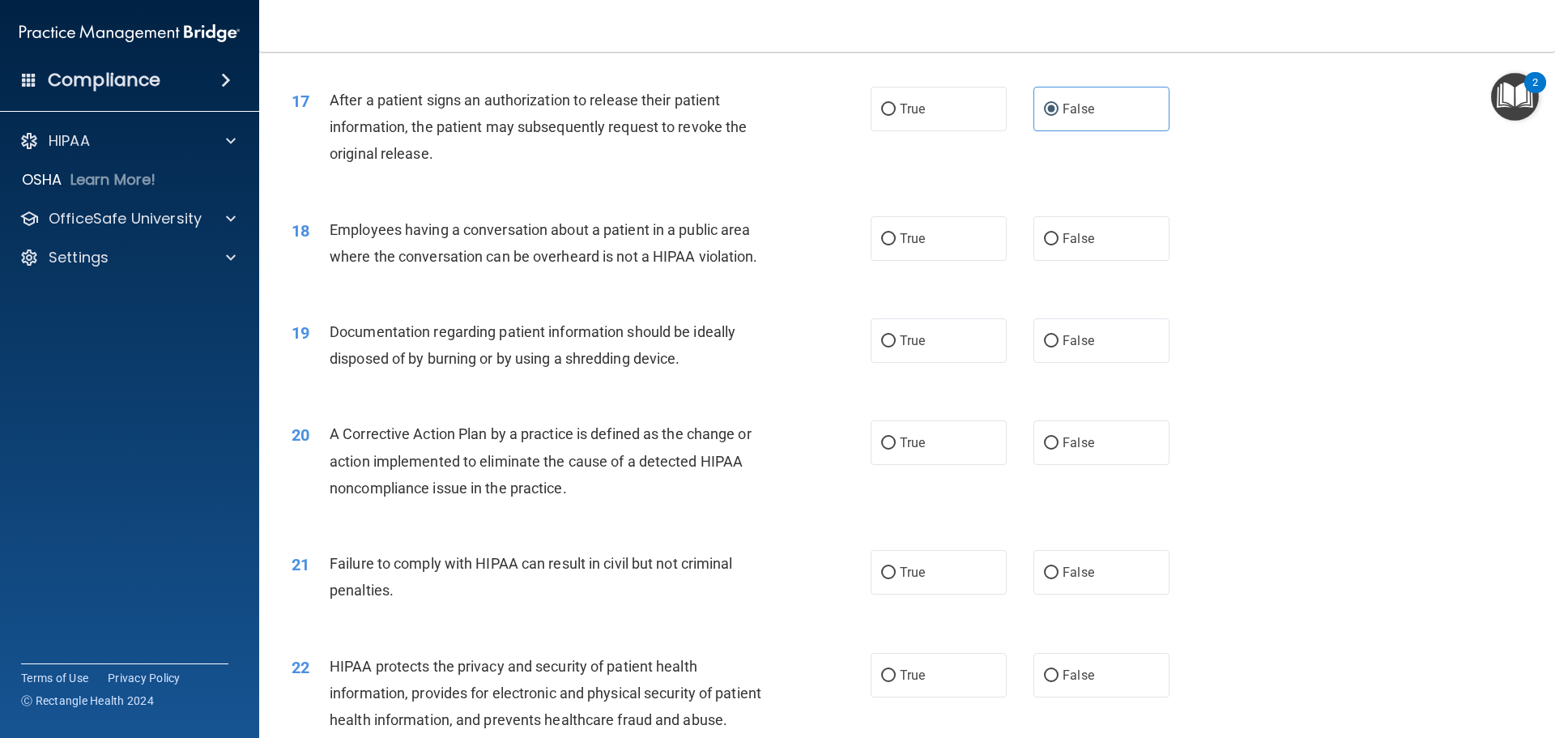
scroll to position [2025, 0]
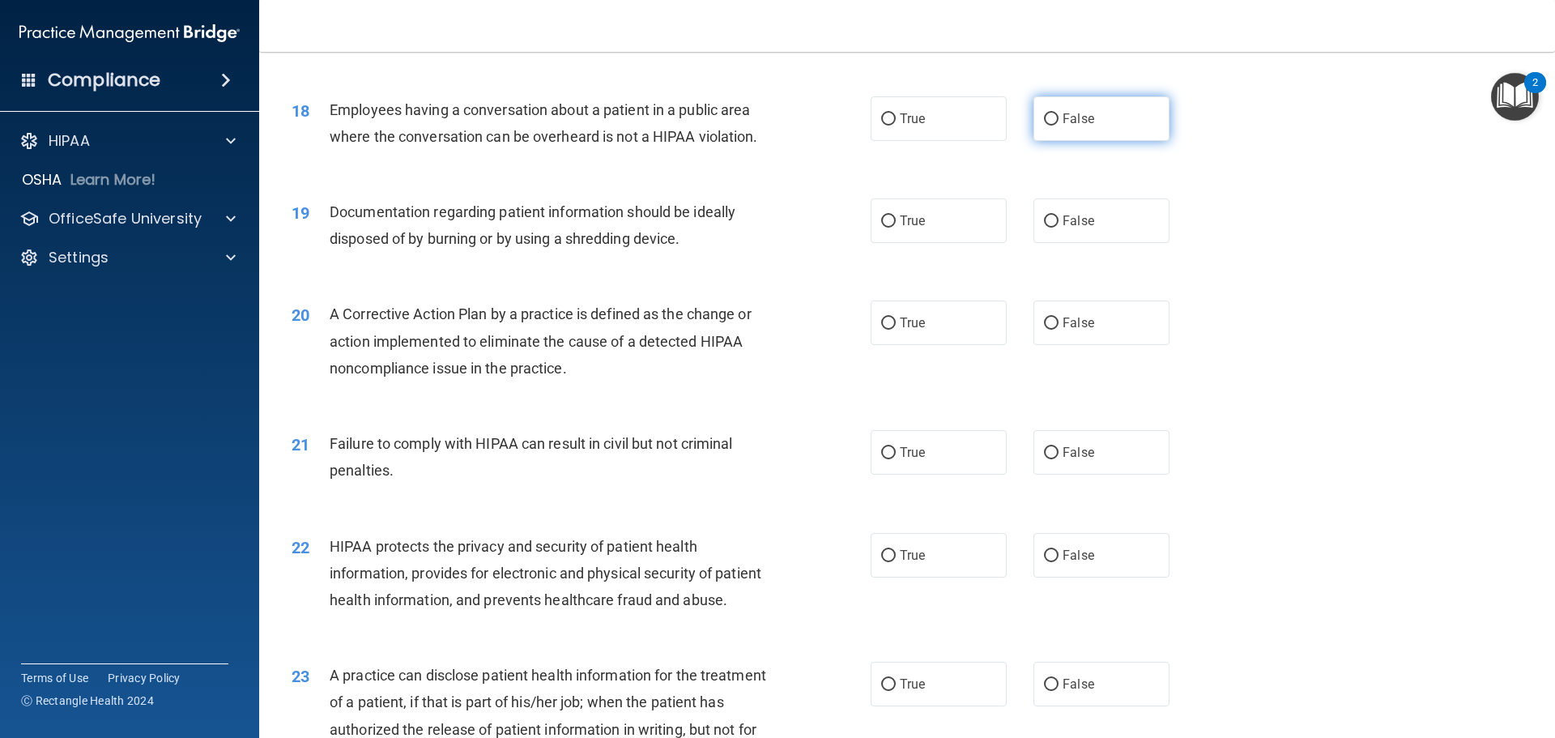
click at [1113, 141] on label "False" at bounding box center [1101, 118] width 136 height 45
click at [1059, 126] on input "False" at bounding box center [1051, 119] width 15 height 12
radio input "true"
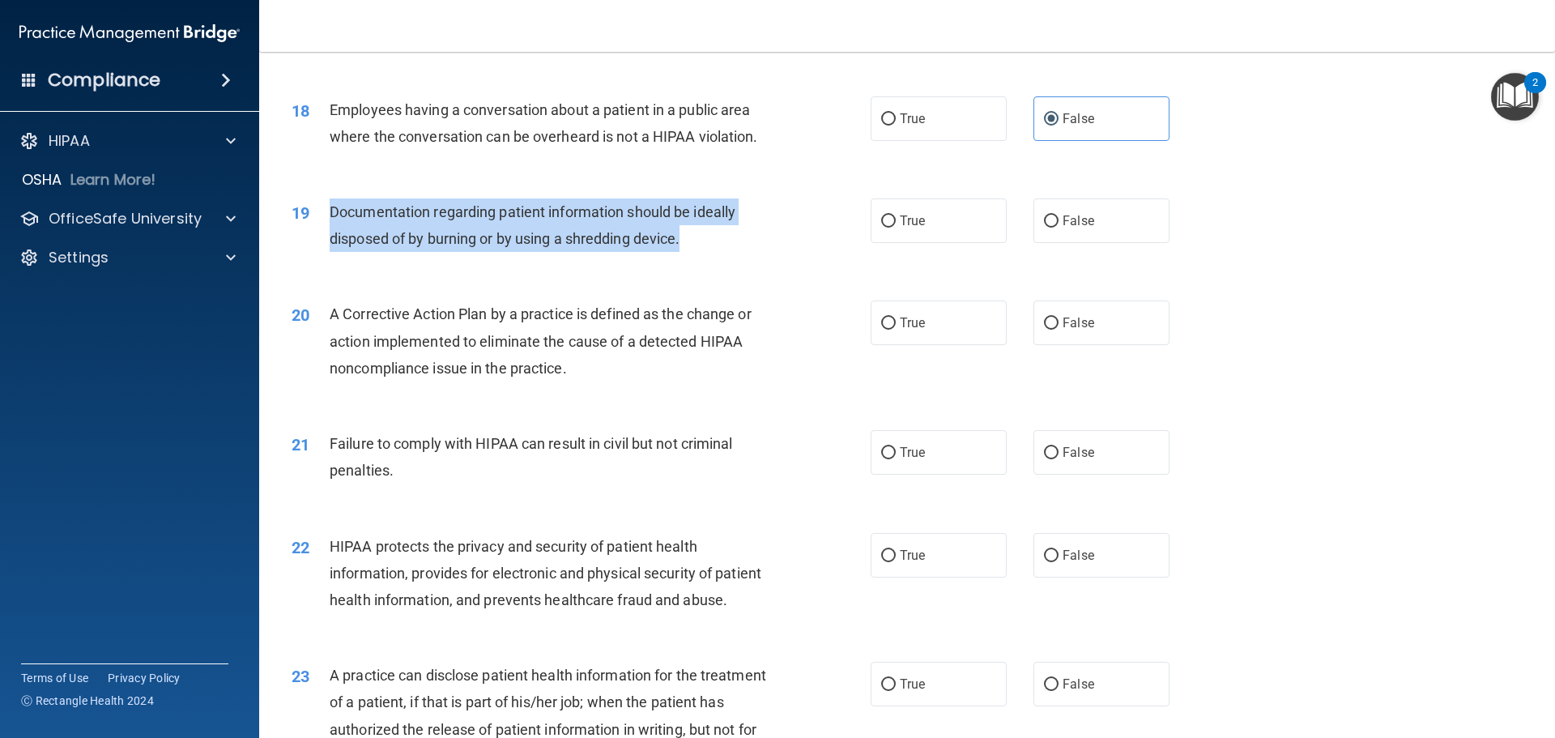
drag, startPoint x: 330, startPoint y: 238, endPoint x: 688, endPoint y: 271, distance: 358.6
click at [688, 252] on div "Documentation regarding patient information should be ideally disposed of by bu…" at bounding box center [556, 224] width 453 height 53
click at [697, 252] on div "Documentation regarding patient information should be ideally disposed of by bu…" at bounding box center [556, 224] width 453 height 53
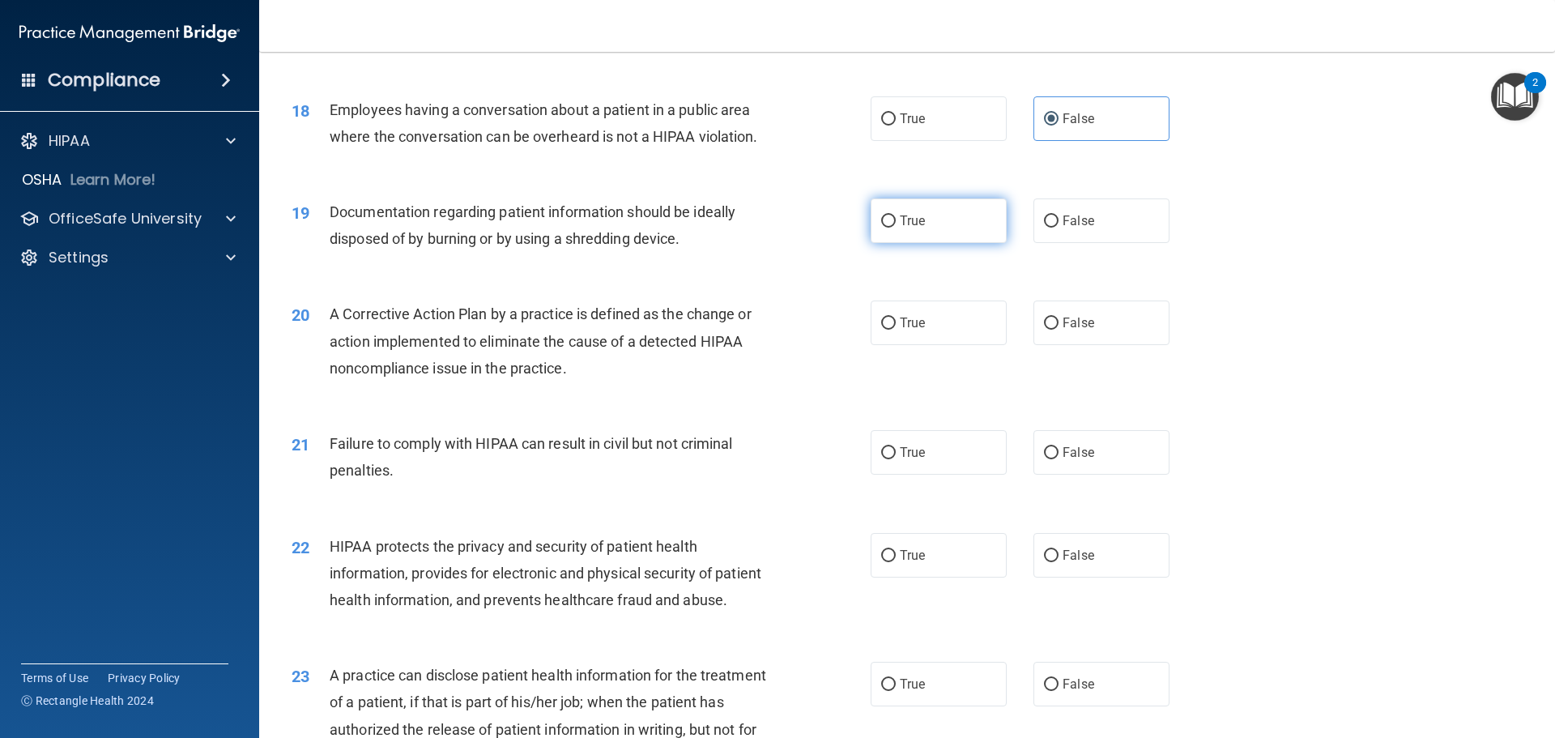
click at [935, 243] on label "True" at bounding box center [939, 220] width 136 height 45
click at [896, 228] on input "True" at bounding box center [888, 221] width 15 height 12
radio input "true"
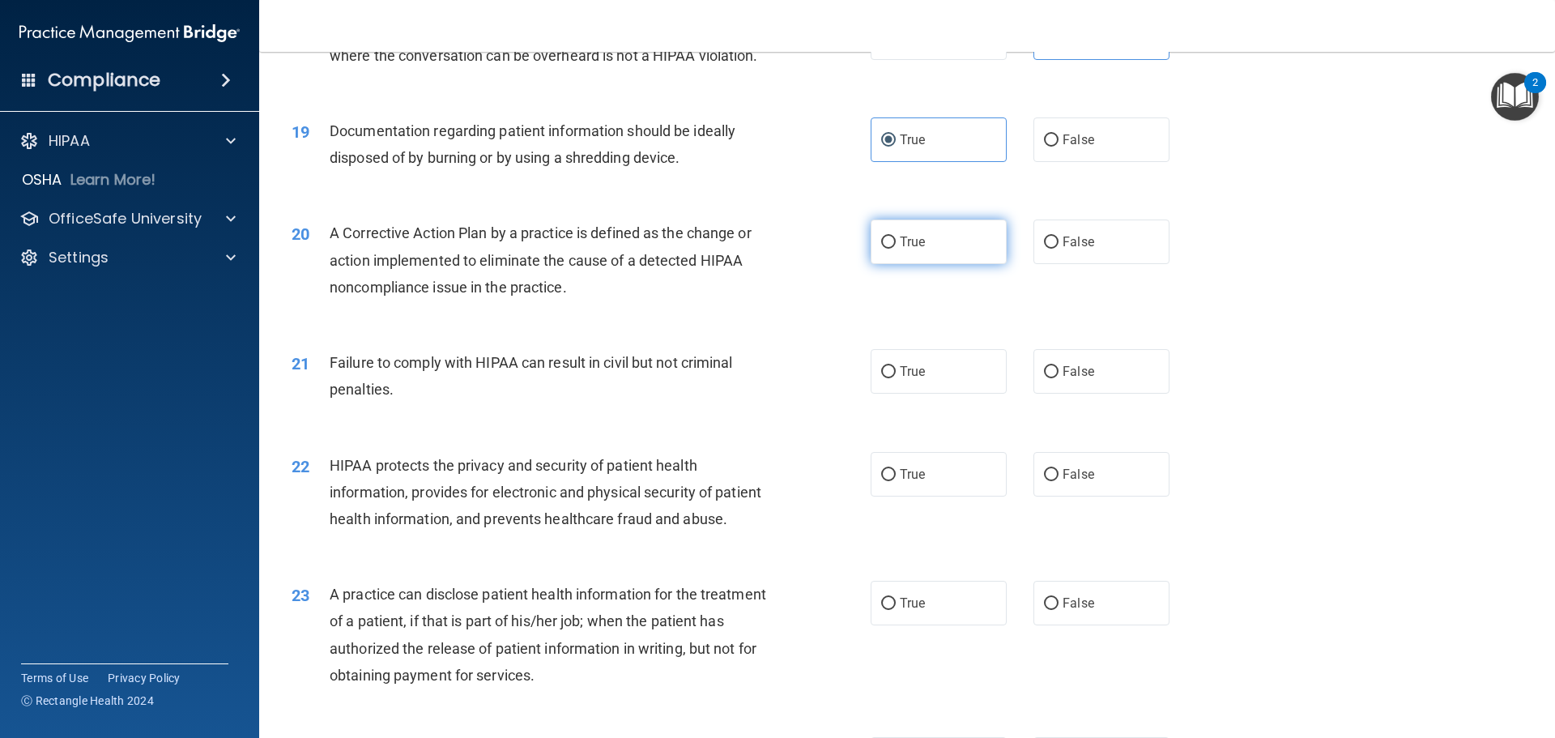
click at [905, 249] on span "True" at bounding box center [912, 241] width 25 height 15
click at [896, 249] on input "True" at bounding box center [888, 243] width 15 height 12
radio input "true"
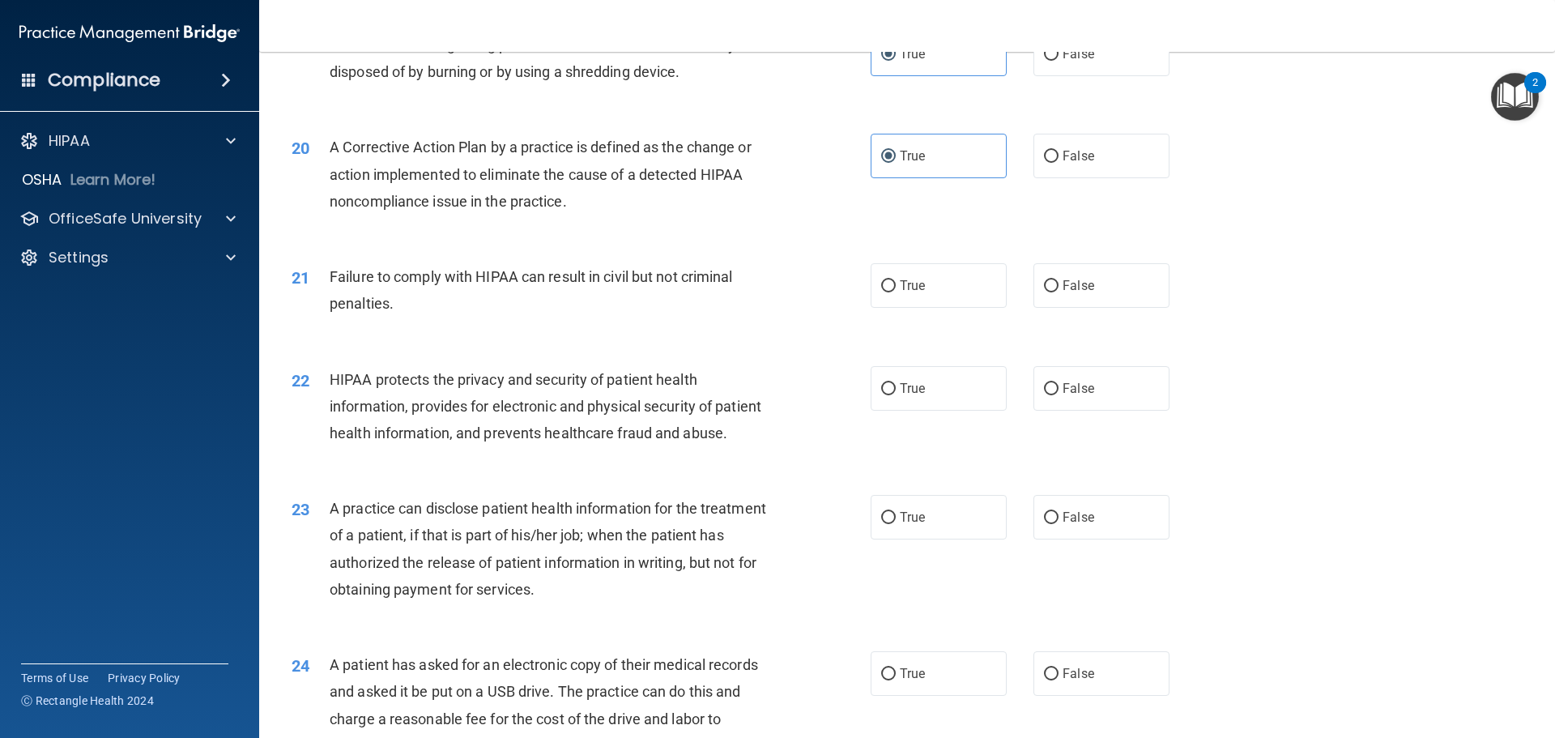
scroll to position [2268, 0]
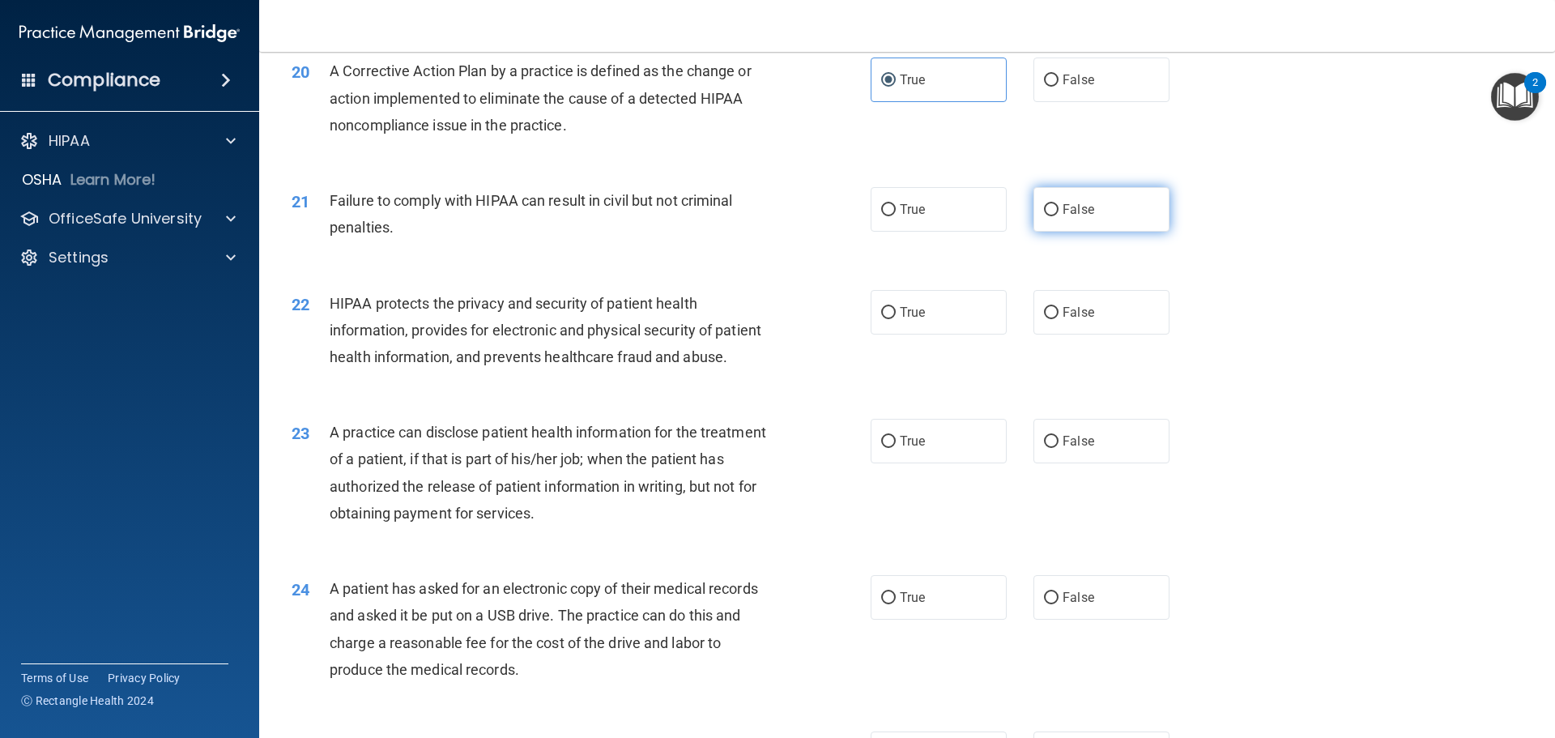
click at [1133, 228] on label "False" at bounding box center [1101, 209] width 136 height 45
click at [1059, 216] on input "False" at bounding box center [1051, 210] width 15 height 12
radio input "true"
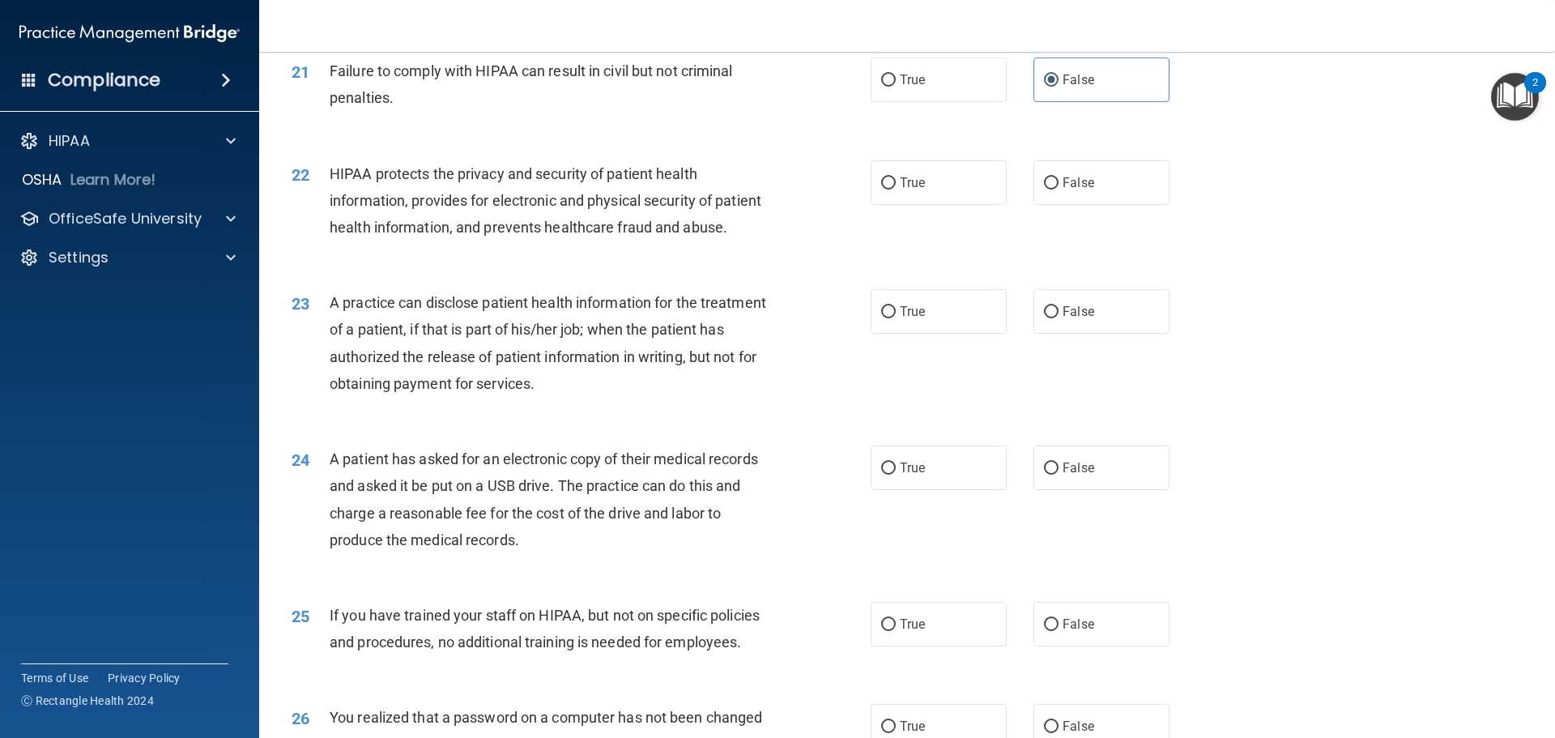
scroll to position [2430, 0]
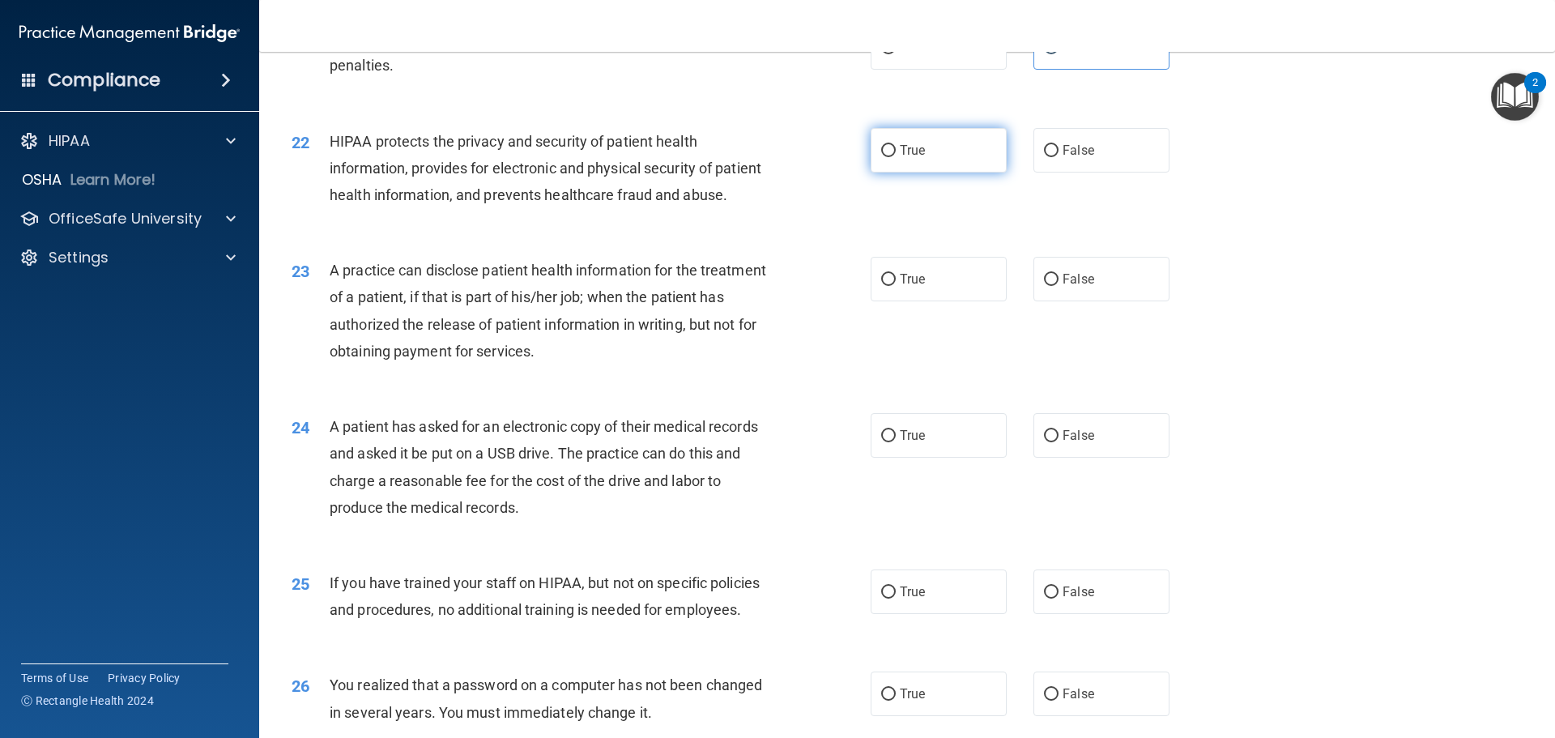
click at [892, 173] on label "True" at bounding box center [939, 150] width 136 height 45
click at [892, 157] on input "True" at bounding box center [888, 151] width 15 height 12
radio input "true"
click at [893, 301] on label "True" at bounding box center [939, 279] width 136 height 45
click at [893, 286] on input "True" at bounding box center [888, 280] width 15 height 12
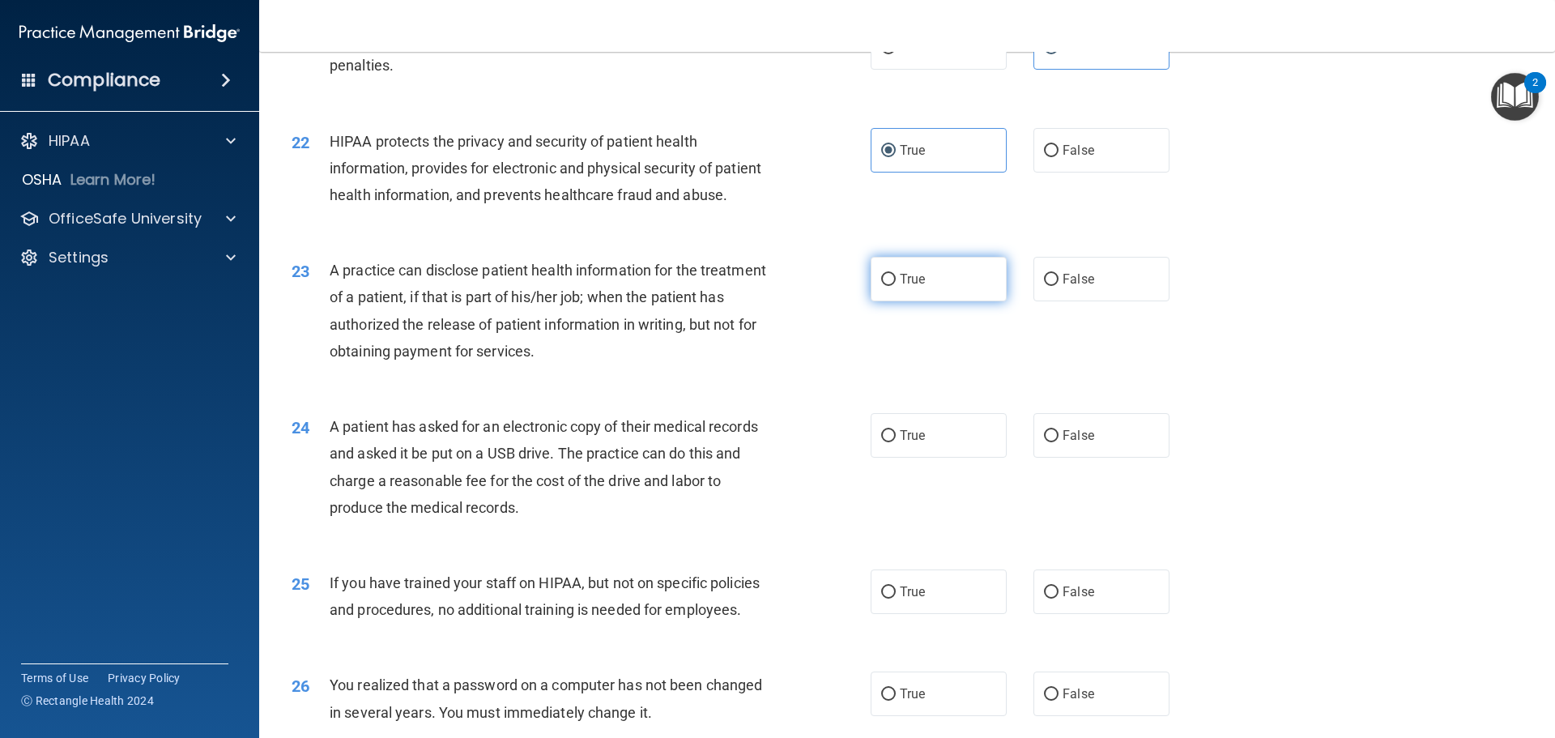
radio input "true"
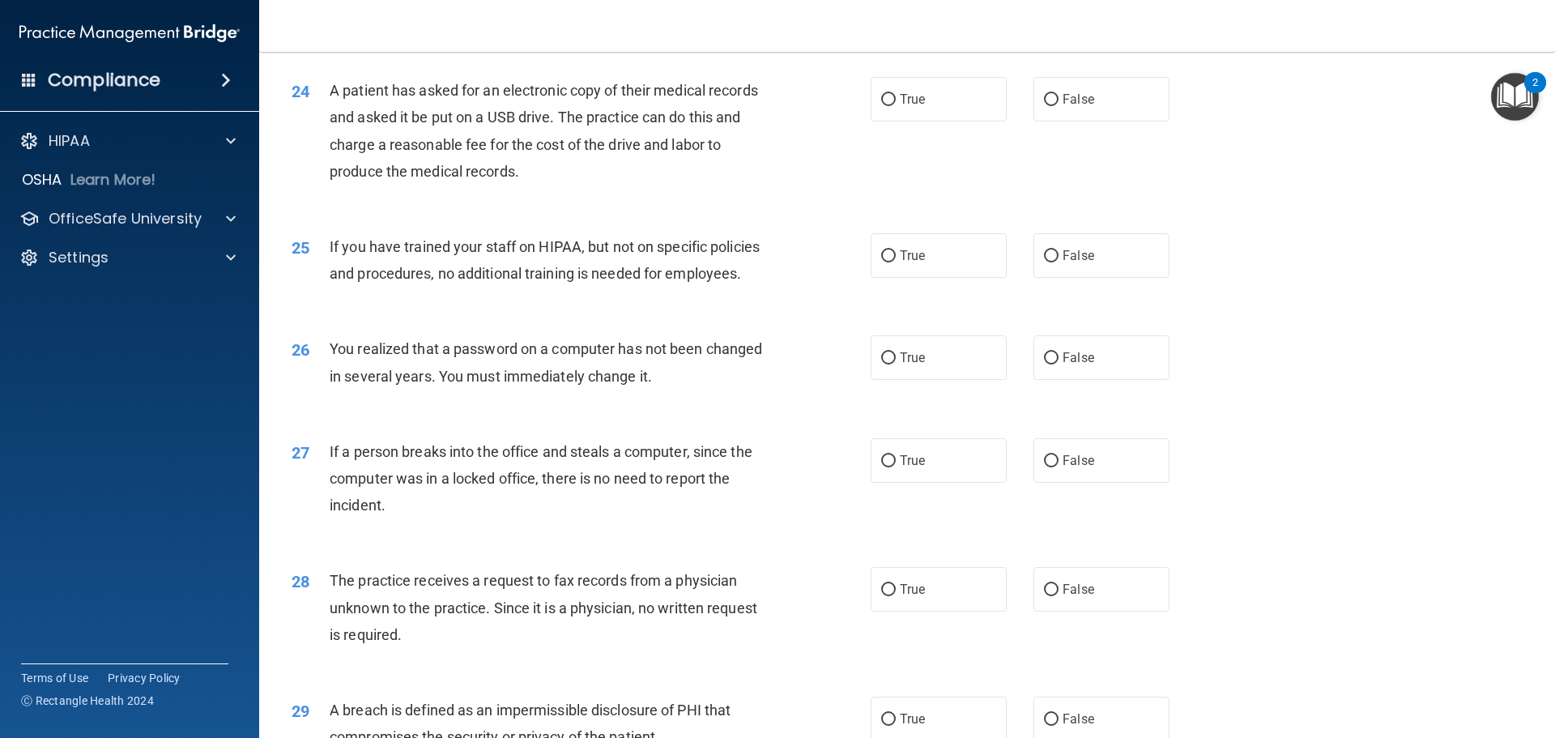
scroll to position [2610, 0]
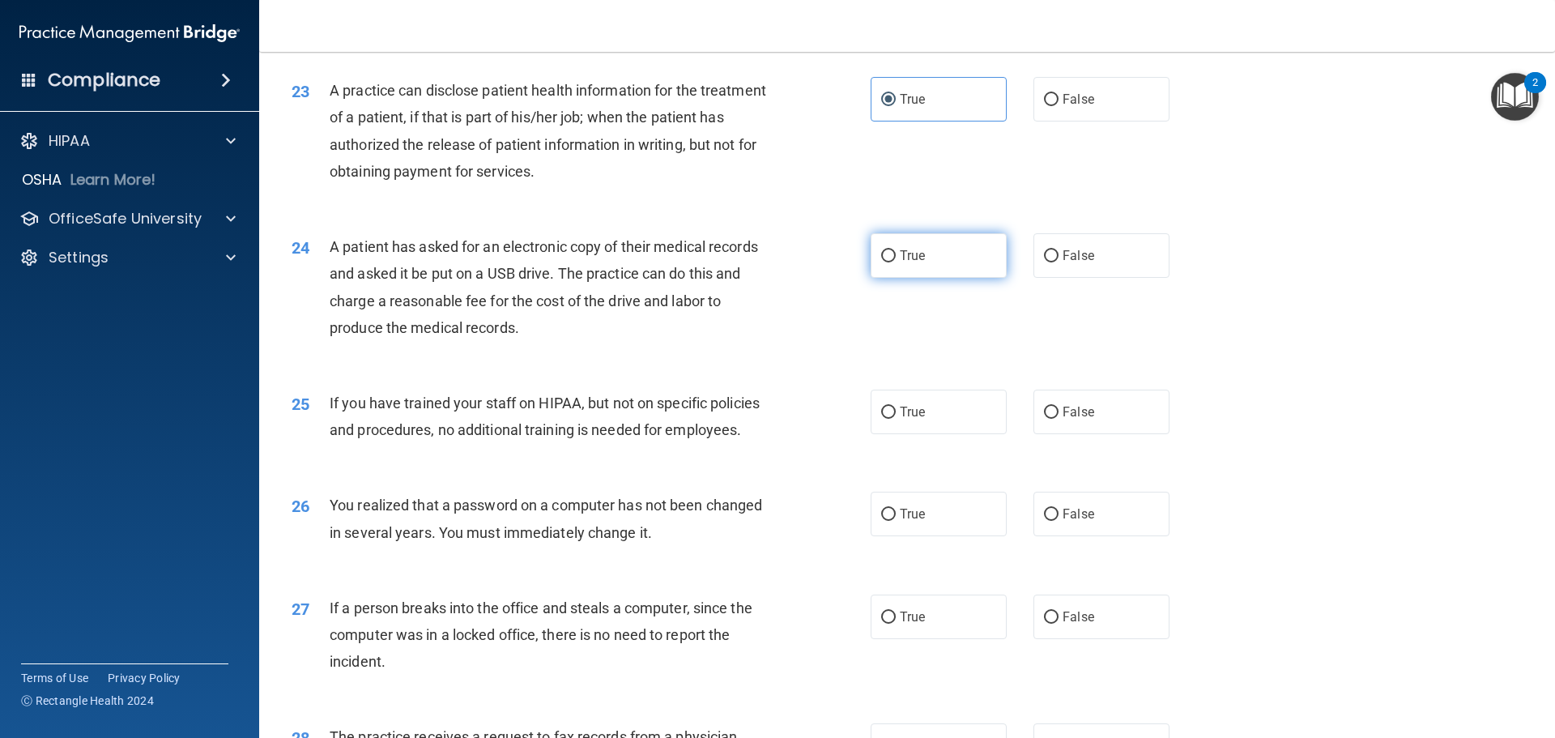
click at [900, 263] on span "True" at bounding box center [912, 255] width 25 height 15
click at [896, 262] on input "True" at bounding box center [888, 256] width 15 height 12
radio input "true"
click at [1076, 420] on span "False" at bounding box center [1079, 411] width 32 height 15
click at [1059, 419] on input "False" at bounding box center [1051, 413] width 15 height 12
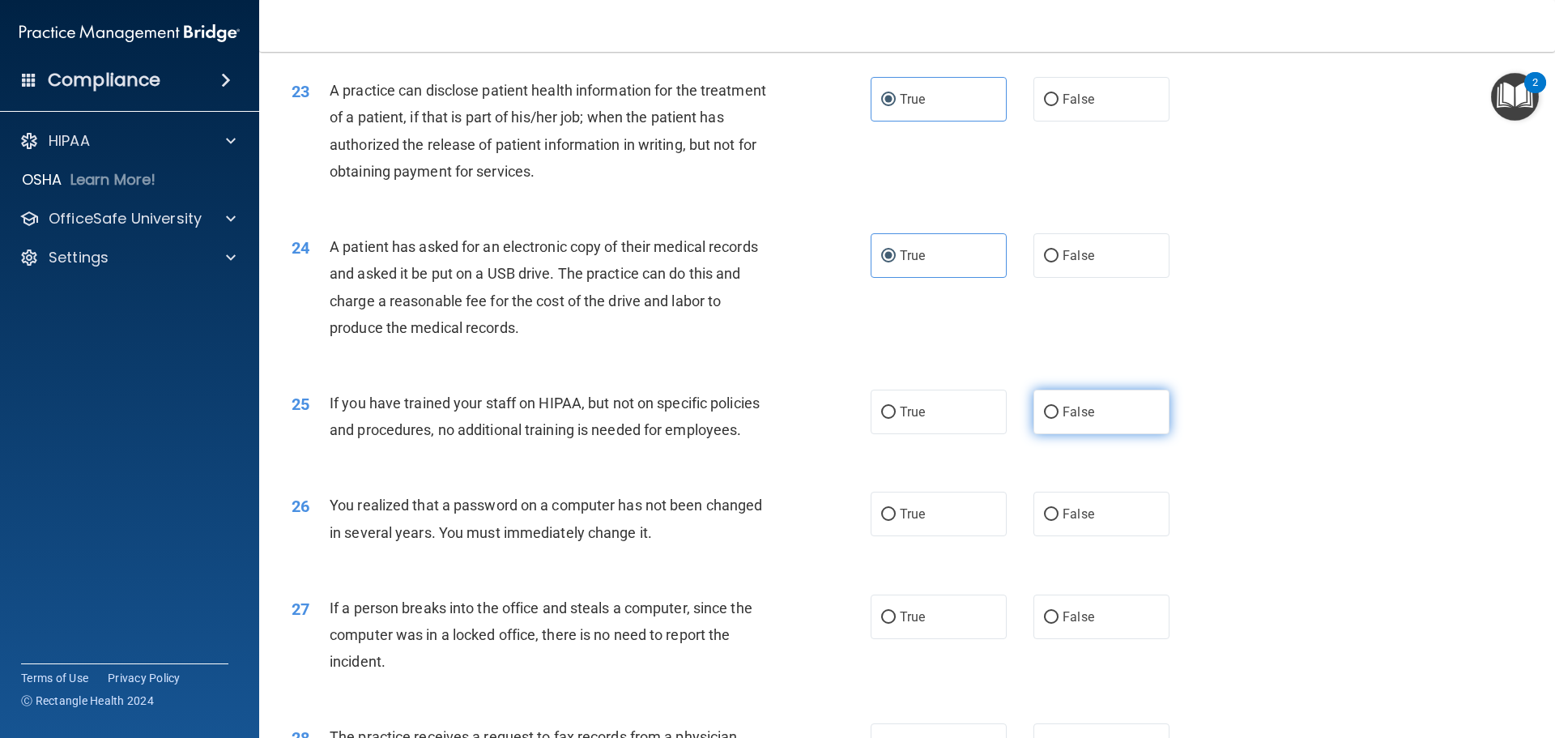
radio input "true"
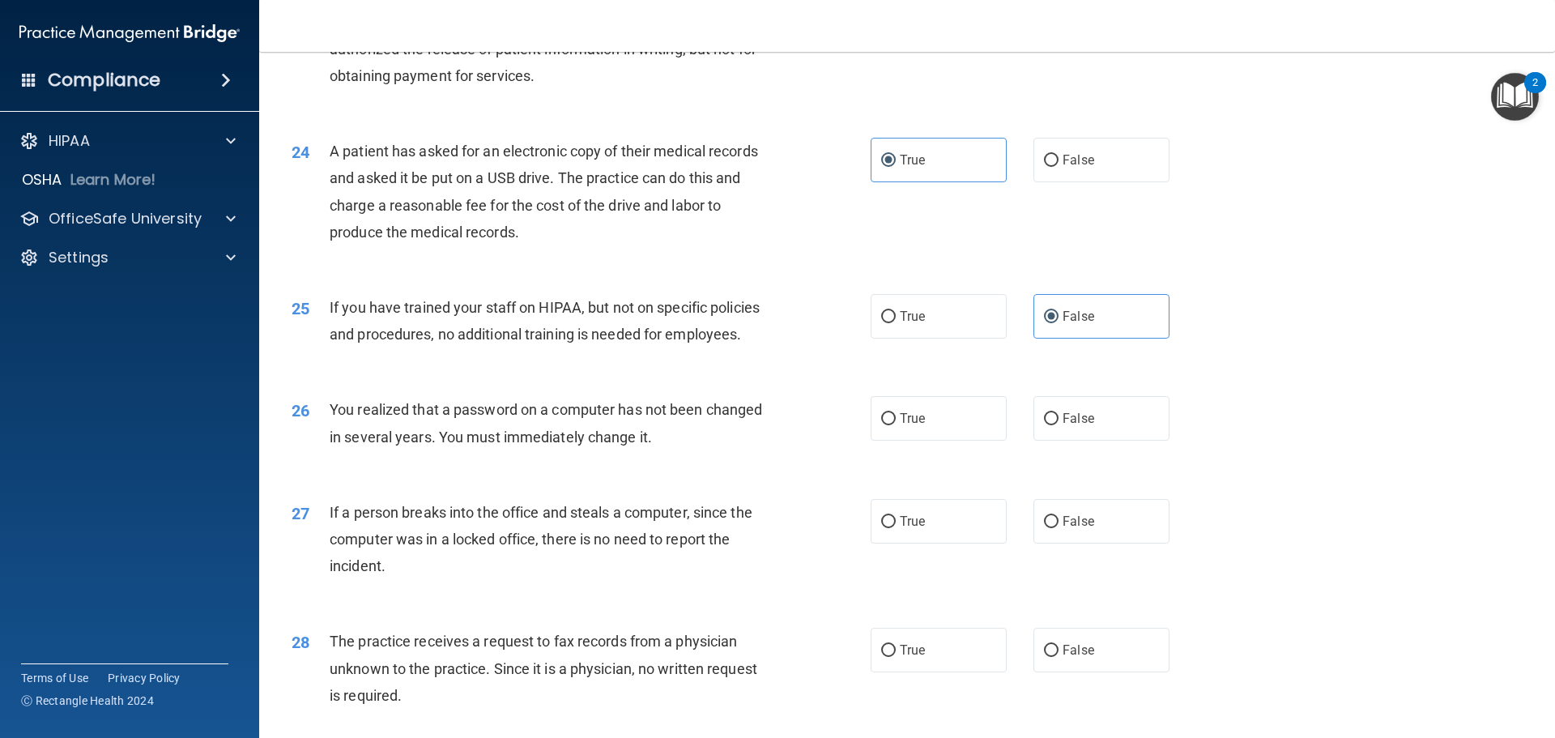
scroll to position [2772, 0]
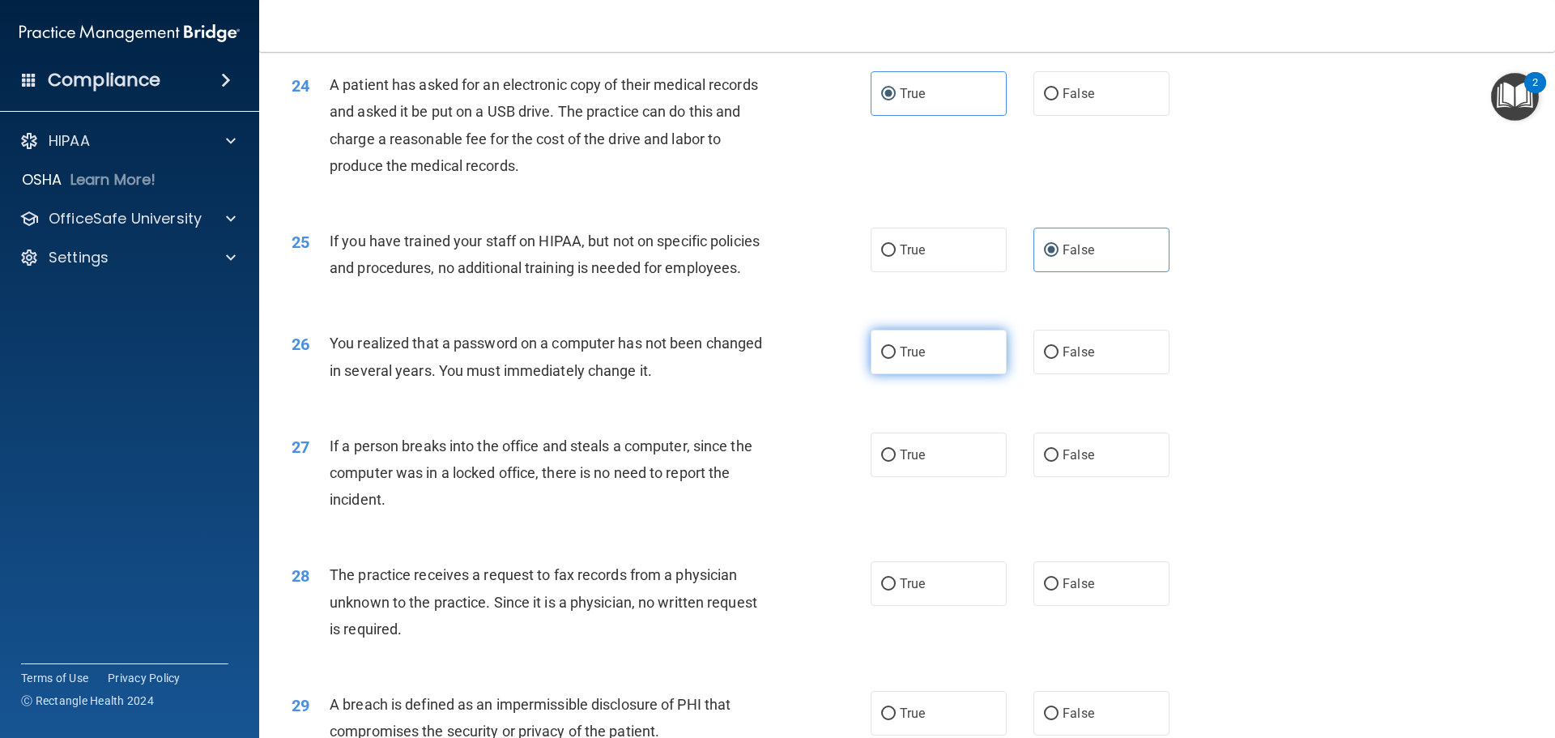
click at [895, 374] on label "True" at bounding box center [939, 352] width 136 height 45
click at [895, 359] on input "True" at bounding box center [888, 353] width 15 height 12
radio input "true"
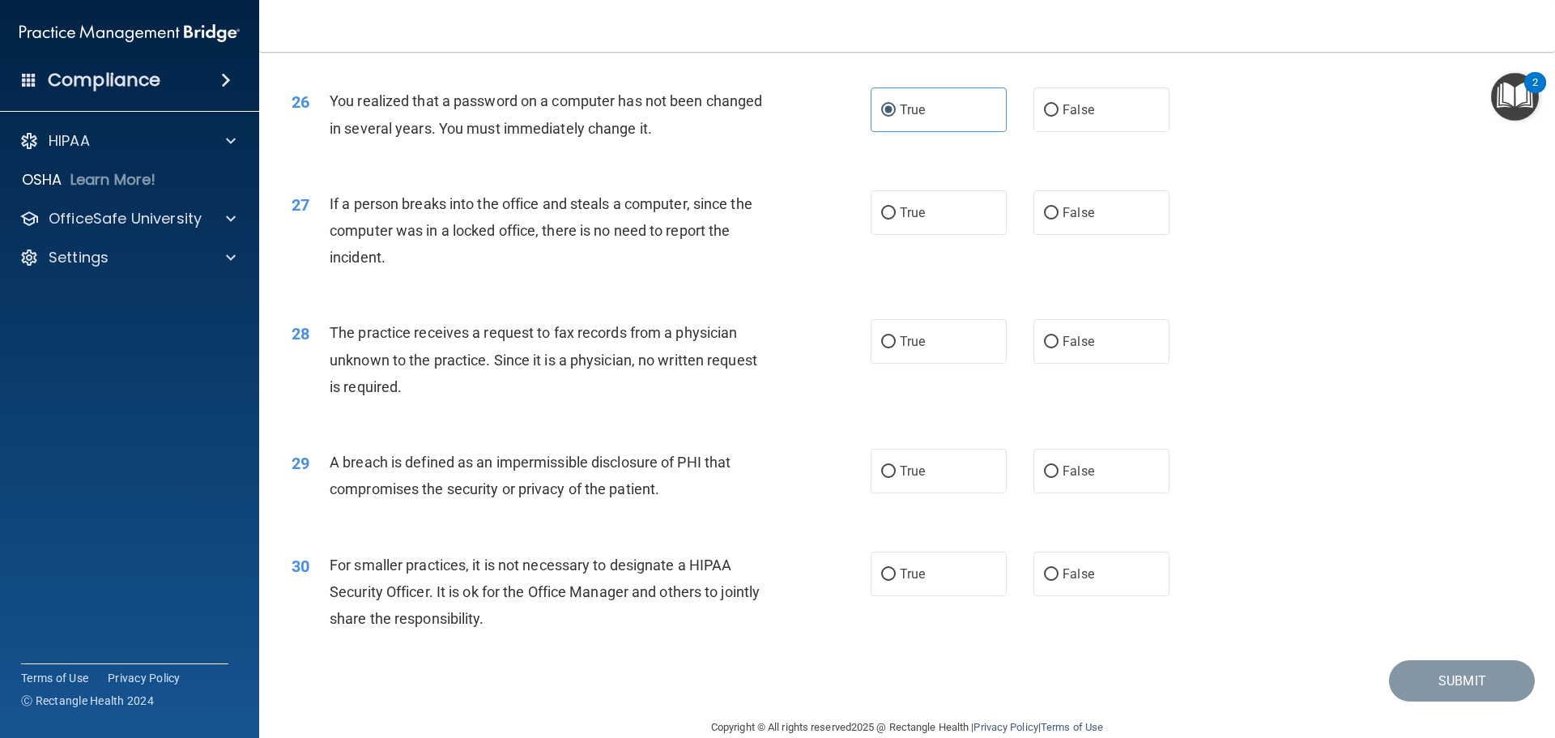
scroll to position [3015, 0]
click at [1088, 234] on label "False" at bounding box center [1101, 212] width 136 height 45
click at [1059, 219] on input "False" at bounding box center [1051, 213] width 15 height 12
radio input "true"
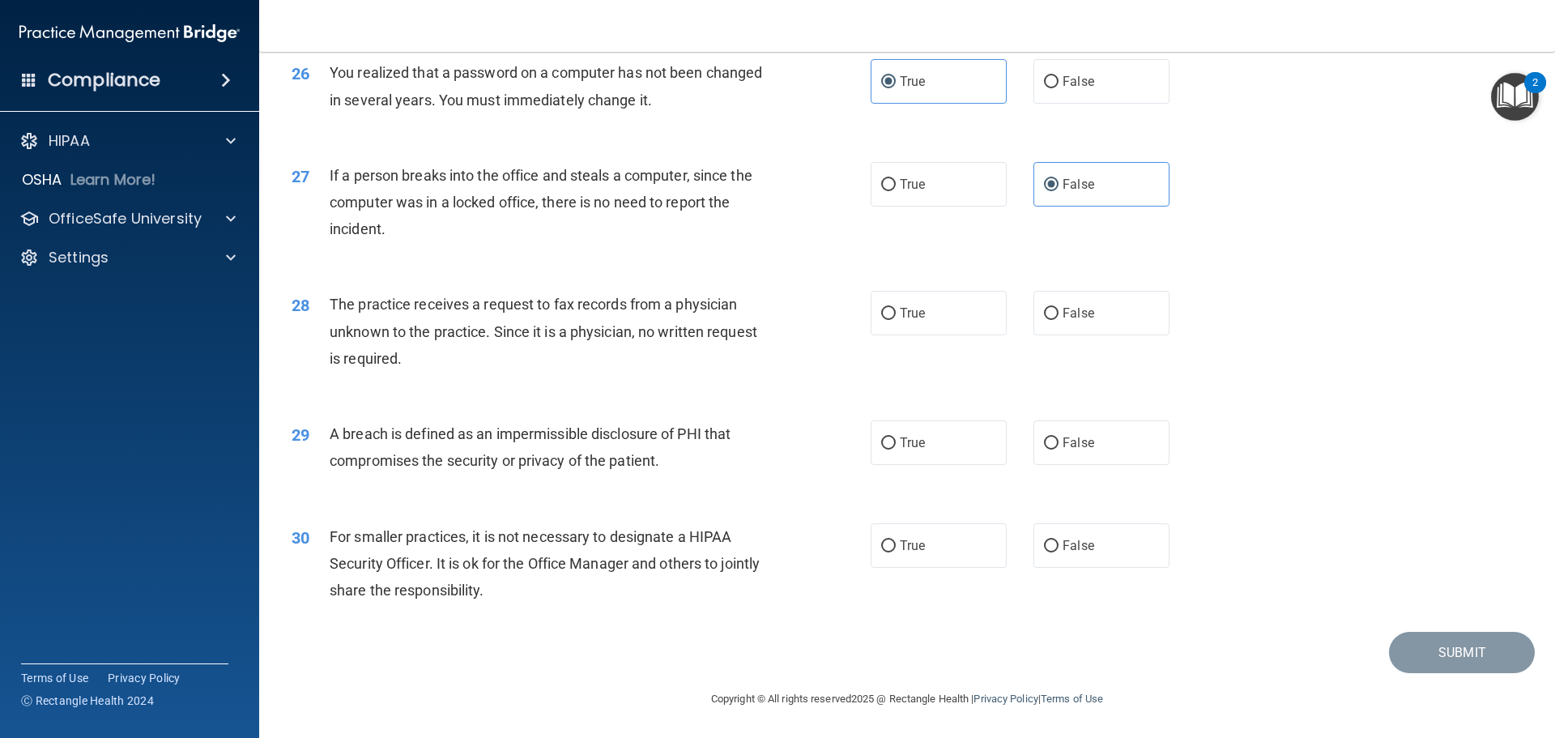
scroll to position [3096, 0]
click at [1090, 308] on label "False" at bounding box center [1101, 313] width 136 height 45
click at [1059, 308] on input "False" at bounding box center [1051, 314] width 15 height 12
radio input "true"
click at [1106, 549] on label "False" at bounding box center [1101, 545] width 136 height 45
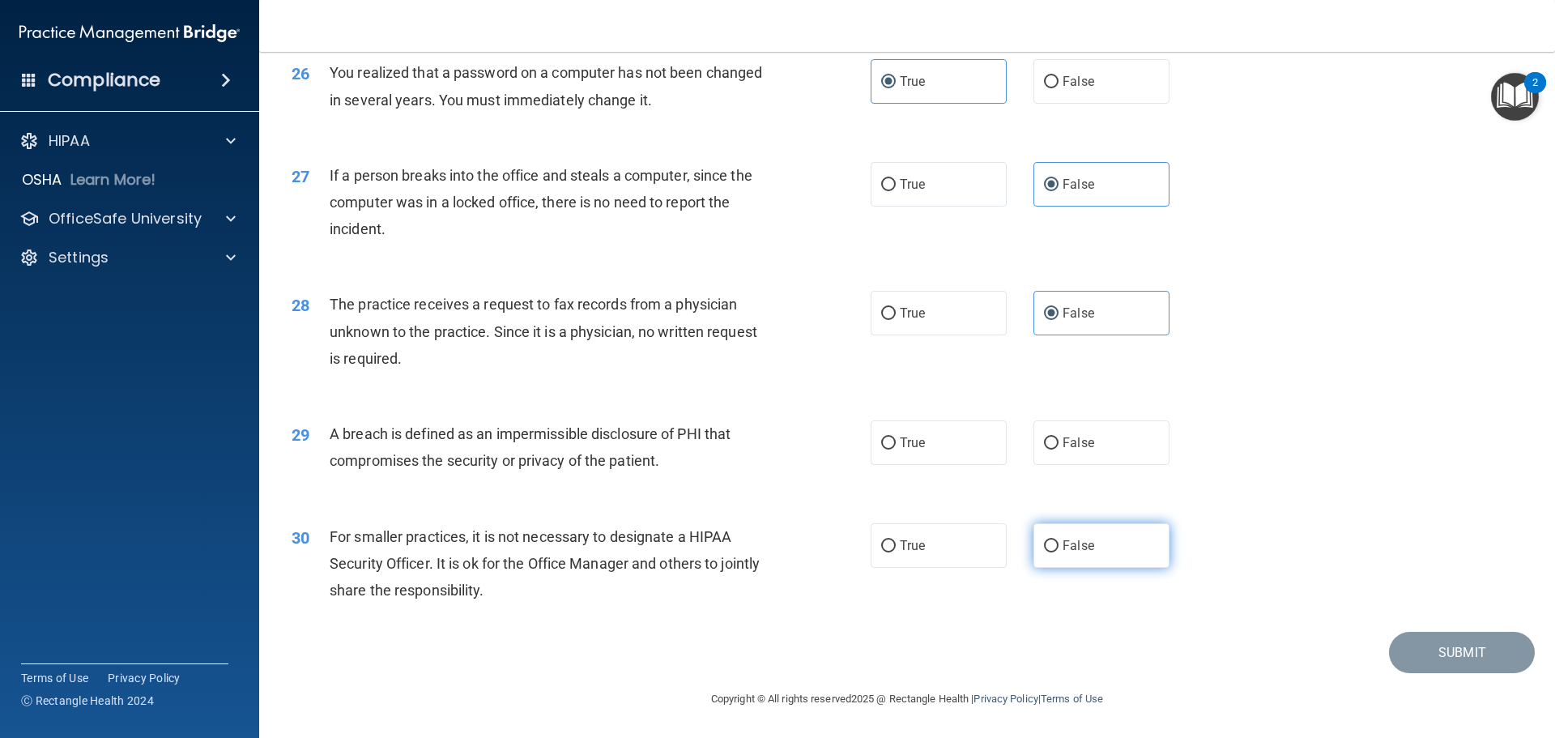
click at [1059, 549] on input "False" at bounding box center [1051, 546] width 15 height 12
radio input "true"
click at [951, 442] on label "True" at bounding box center [939, 442] width 136 height 45
click at [896, 442] on input "True" at bounding box center [888, 443] width 15 height 12
radio input "true"
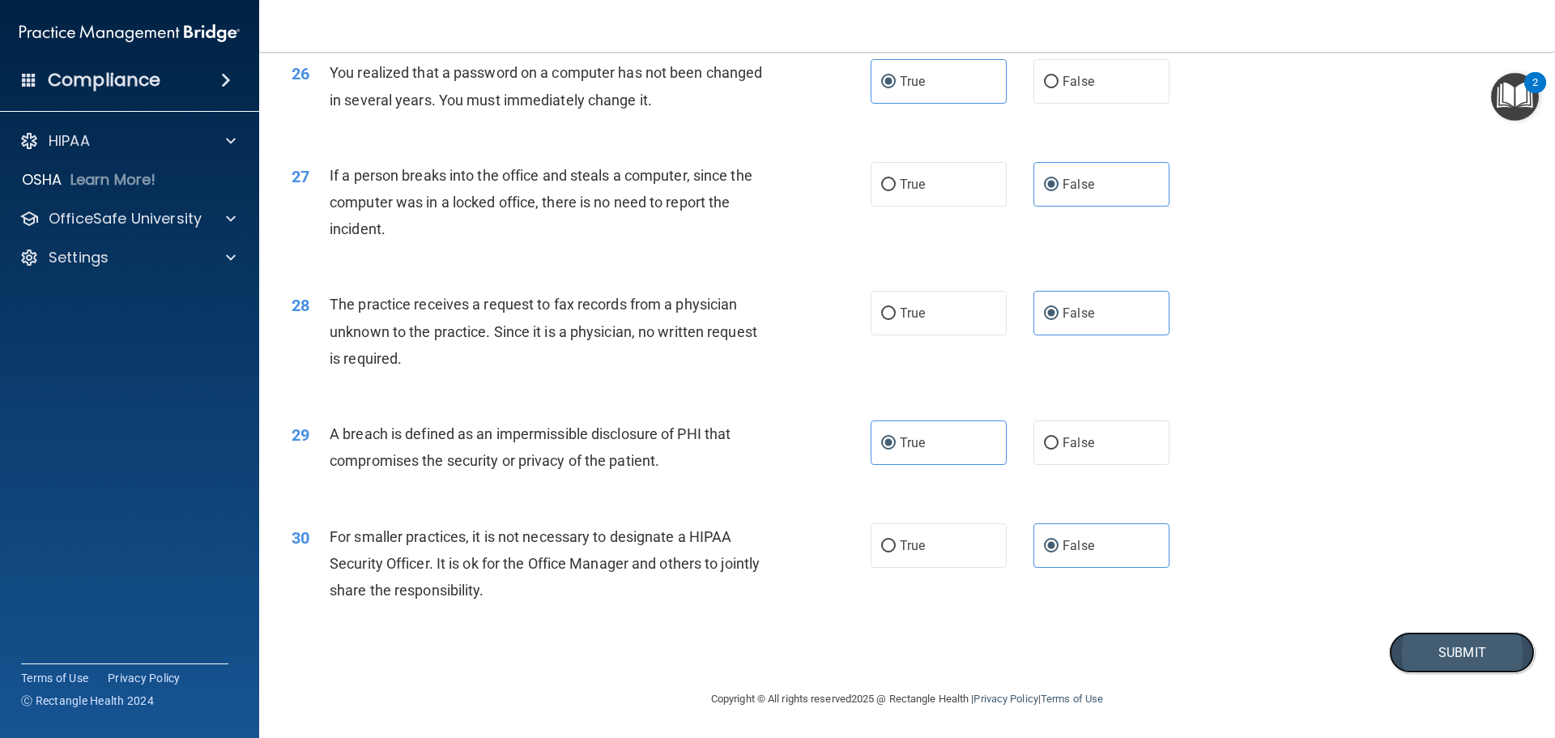
click at [1451, 650] on button "Submit" at bounding box center [1462, 652] width 146 height 41
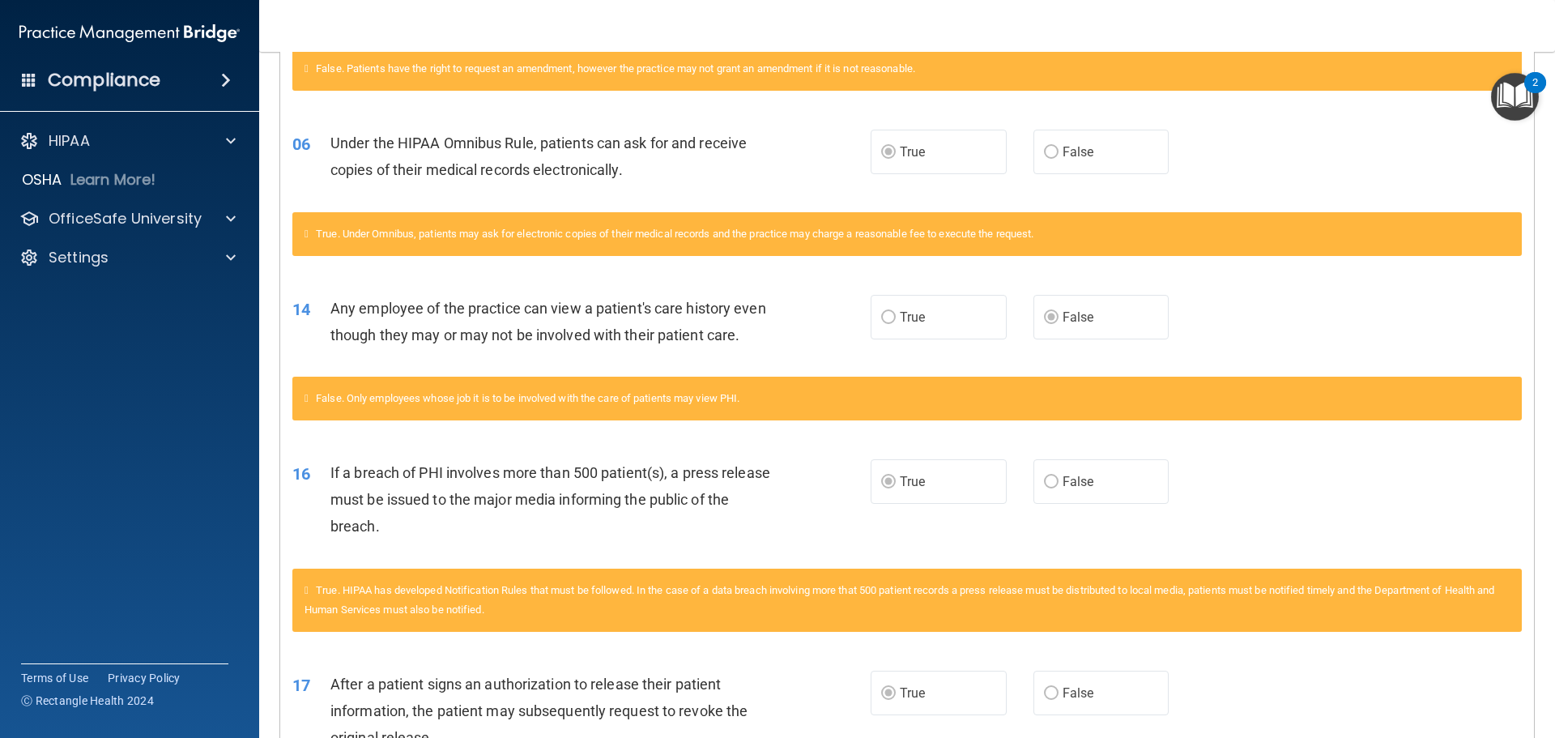
scroll to position [486, 0]
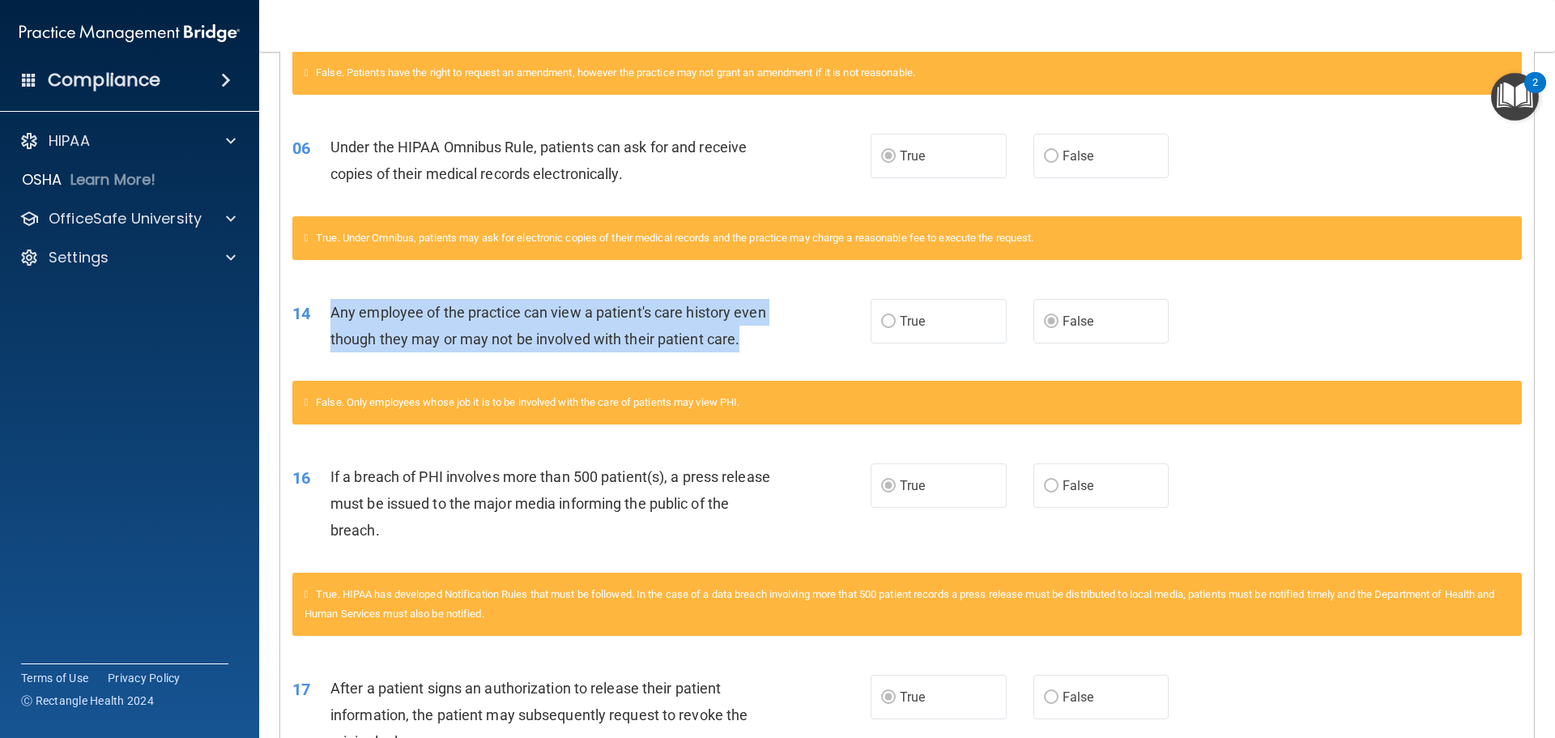
drag, startPoint x: 335, startPoint y: 312, endPoint x: 789, endPoint y: 379, distance: 459.3
click at [789, 360] on div "14 Any employee of the practice can view a patient's care history even though t…" at bounding box center [581, 330] width 627 height 62
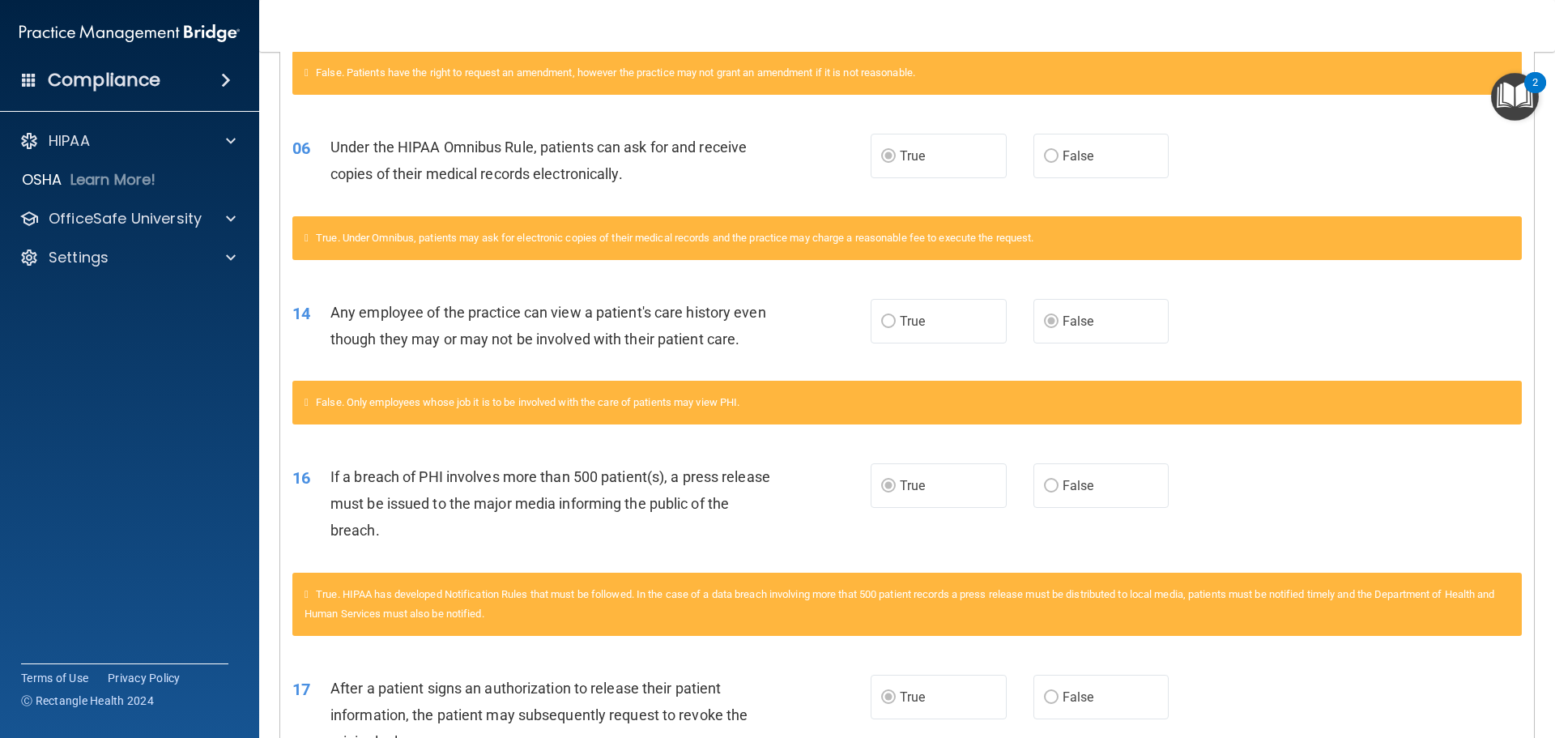
click at [545, 473] on div "16 If a breach of PHI involves more than 500 patient(s), a press release must b…" at bounding box center [907, 508] width 1254 height 130
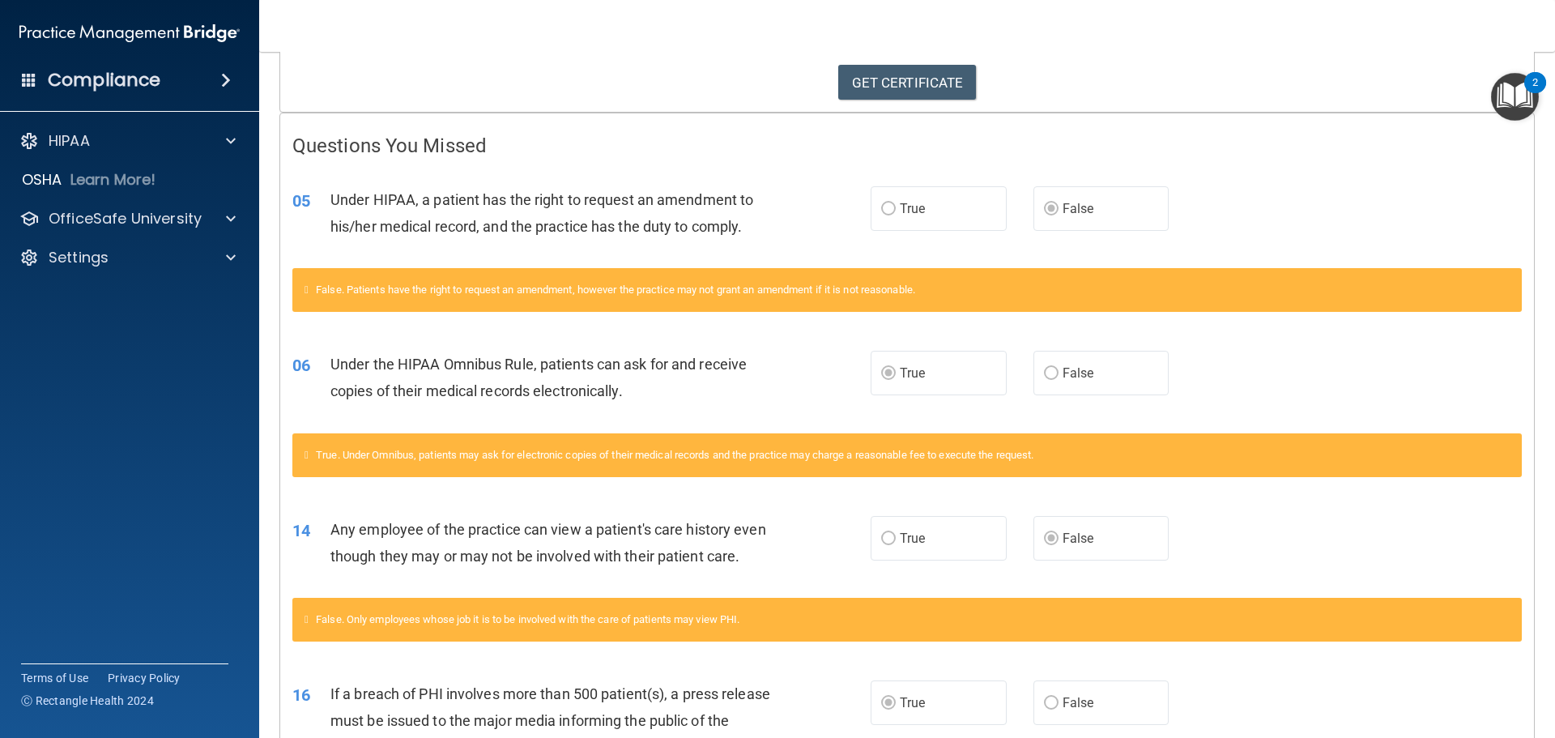
scroll to position [0, 0]
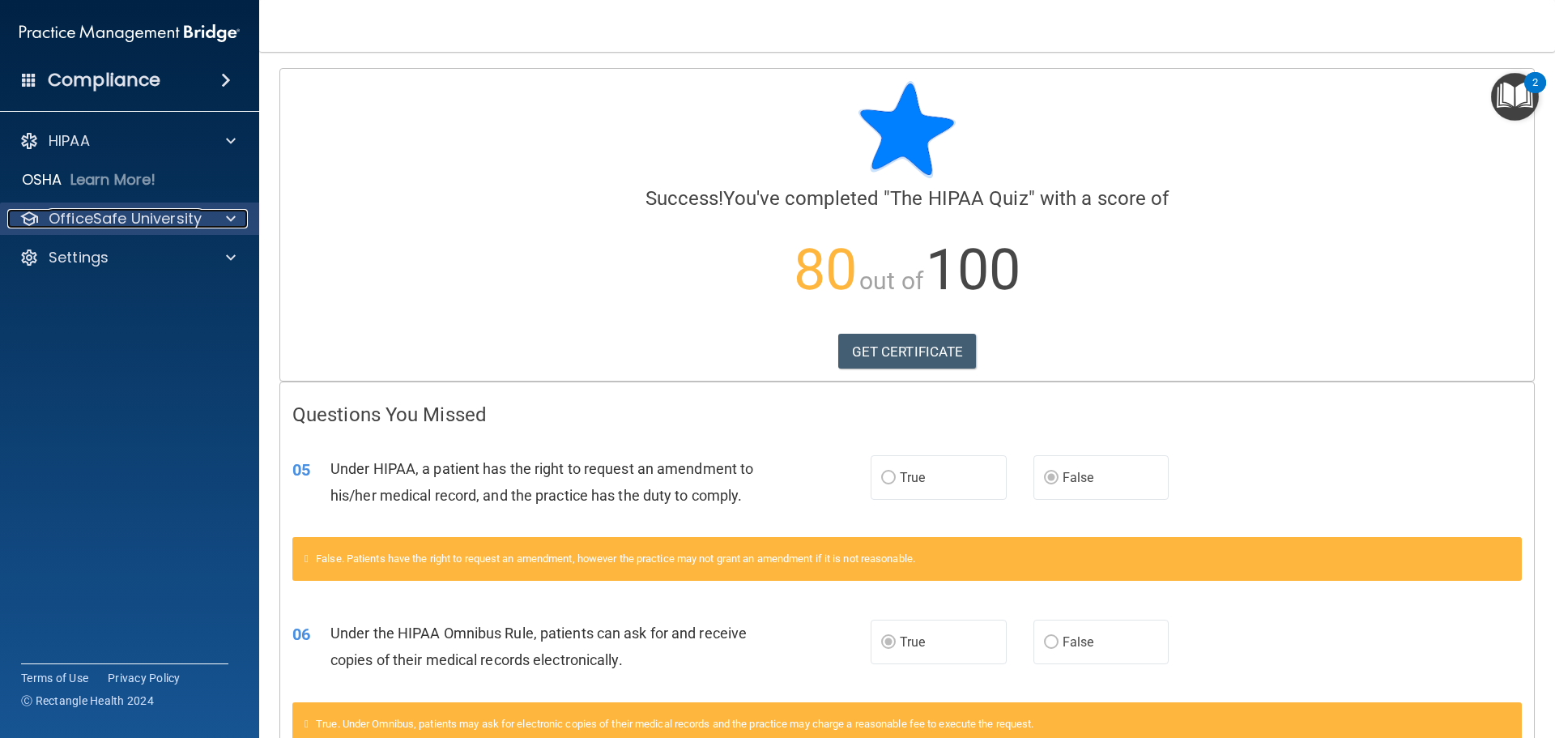
click at [205, 214] on div "OfficeSafe University" at bounding box center [107, 218] width 201 height 19
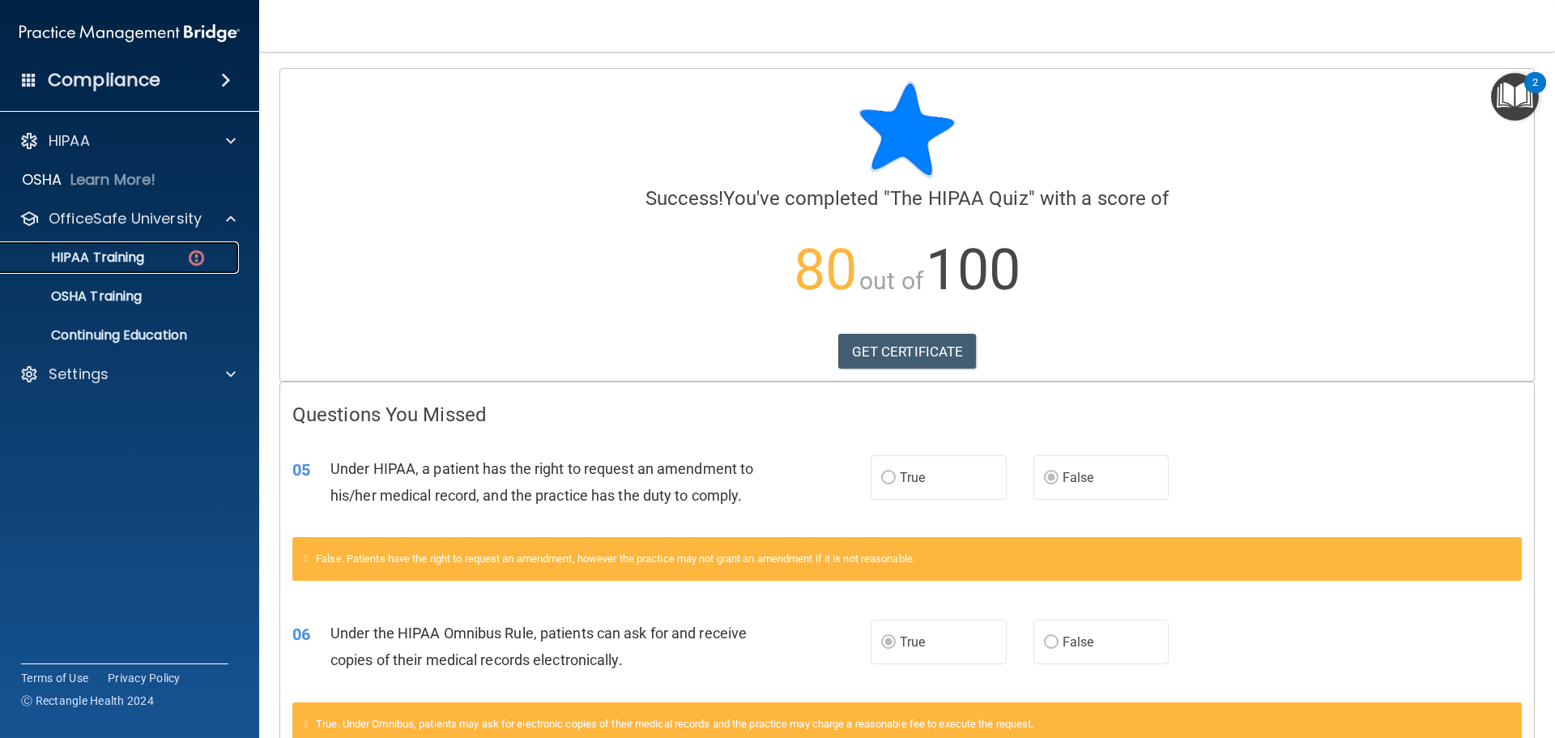
click at [156, 262] on div "HIPAA Training" at bounding box center [121, 257] width 221 height 16
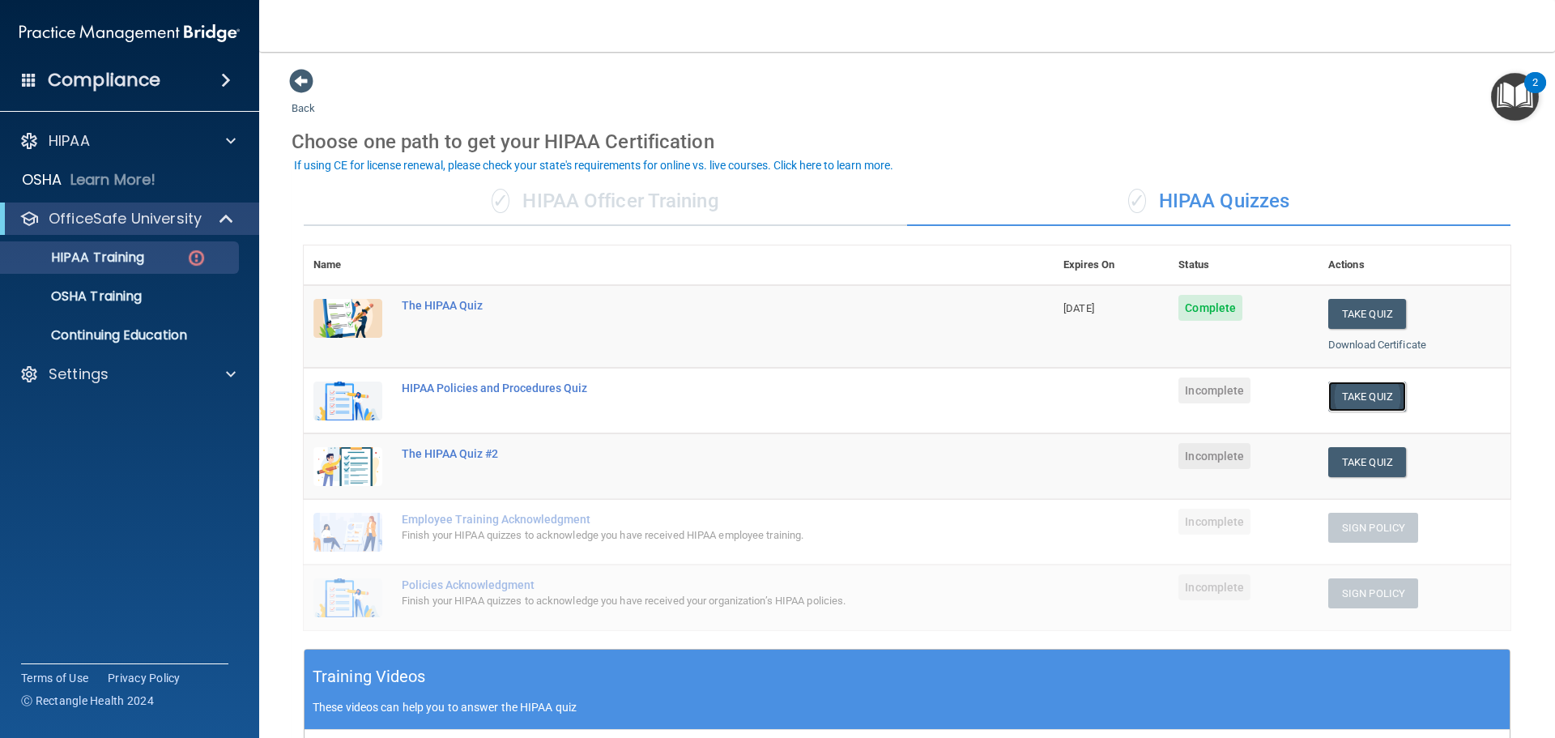
click at [1384, 407] on button "Take Quiz" at bounding box center [1367, 396] width 78 height 30
